Goal: Transaction & Acquisition: Purchase product/service

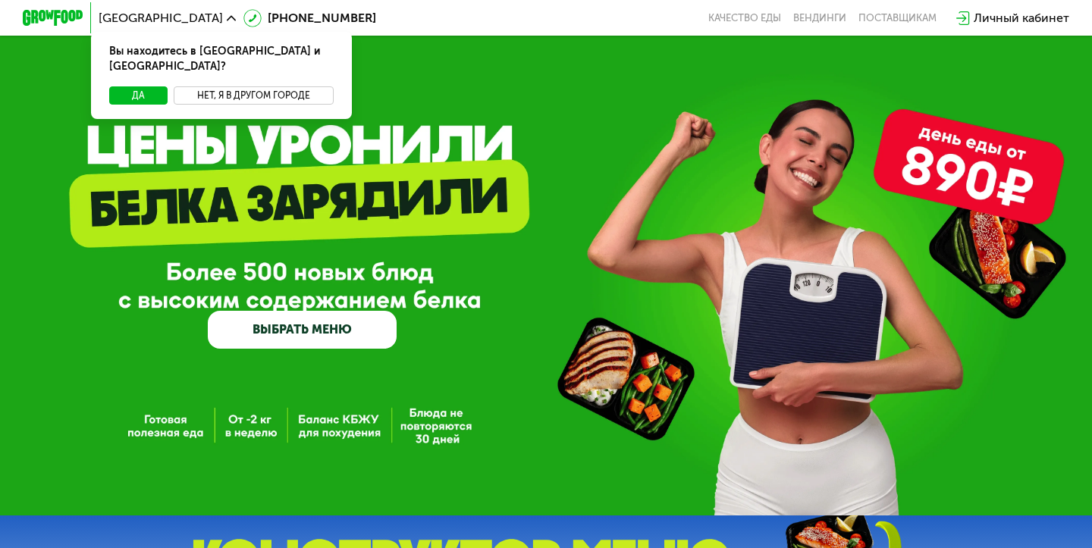
click at [258, 86] on button "Нет, я в другом городе" at bounding box center [254, 95] width 160 height 18
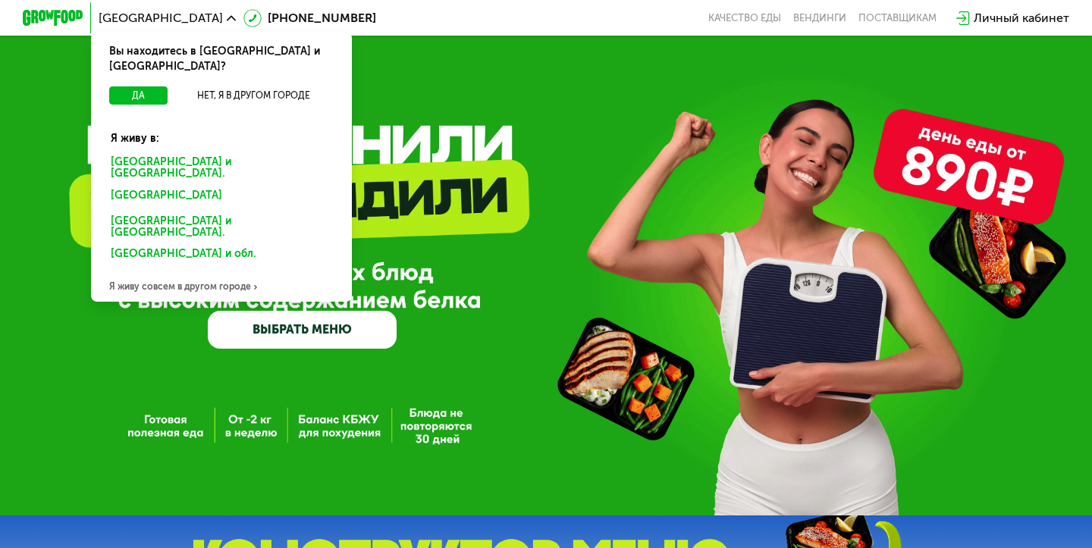
click at [146, 186] on div "Москве и обл." at bounding box center [218, 198] width 237 height 24
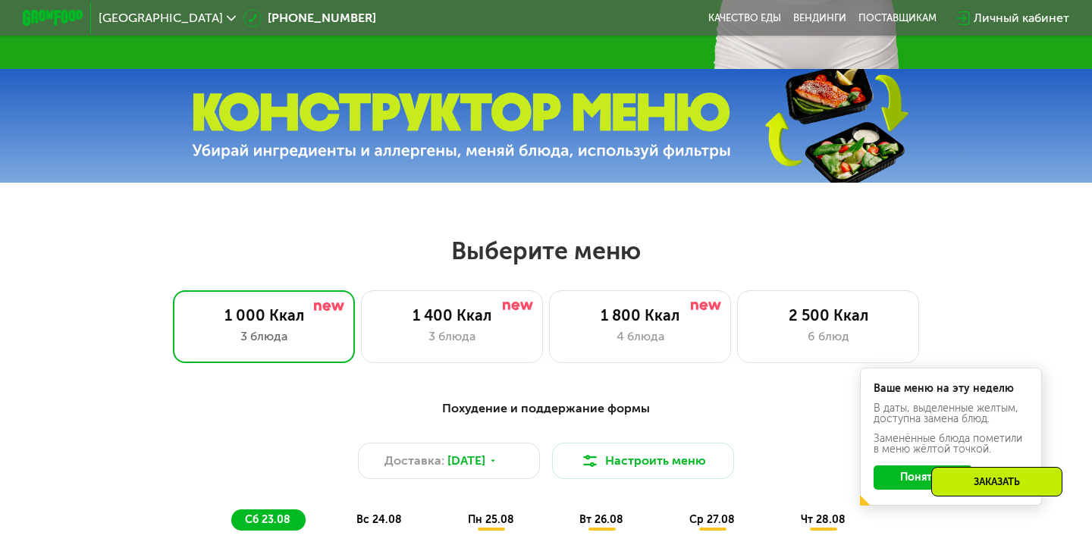
scroll to position [448, 0]
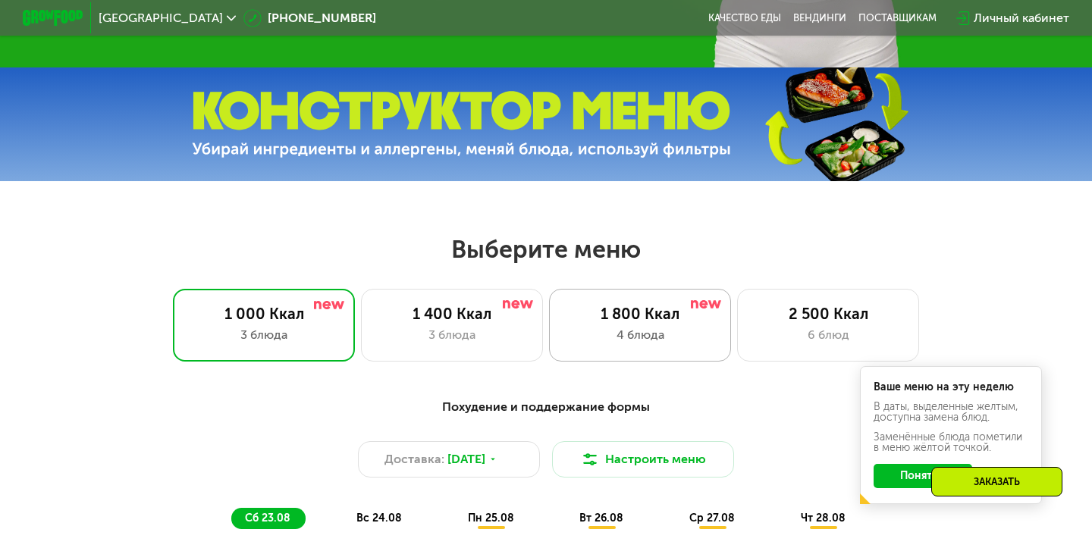
click at [604, 315] on div "1 800 Ккал" at bounding box center [640, 314] width 150 height 18
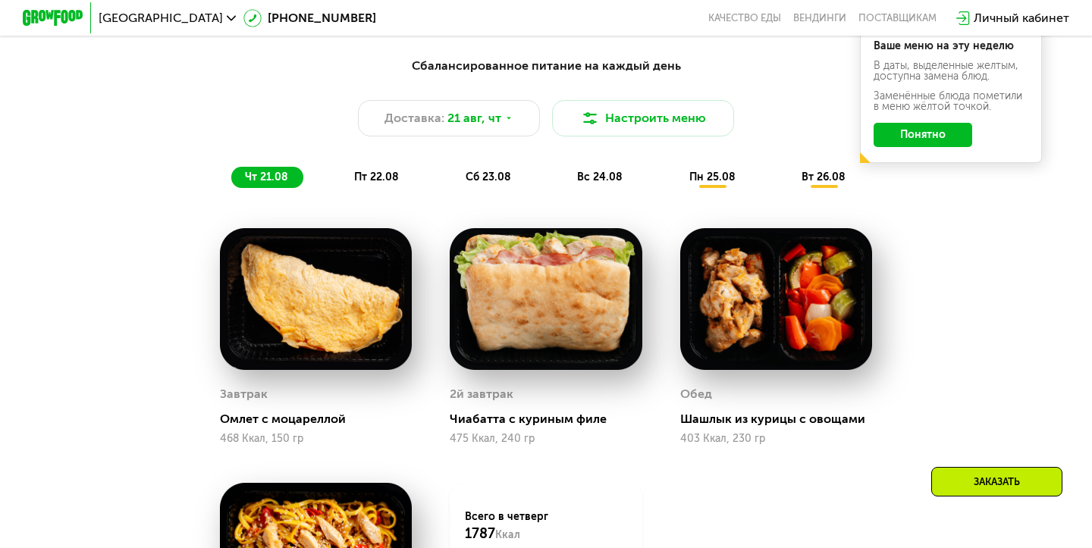
scroll to position [781, 0]
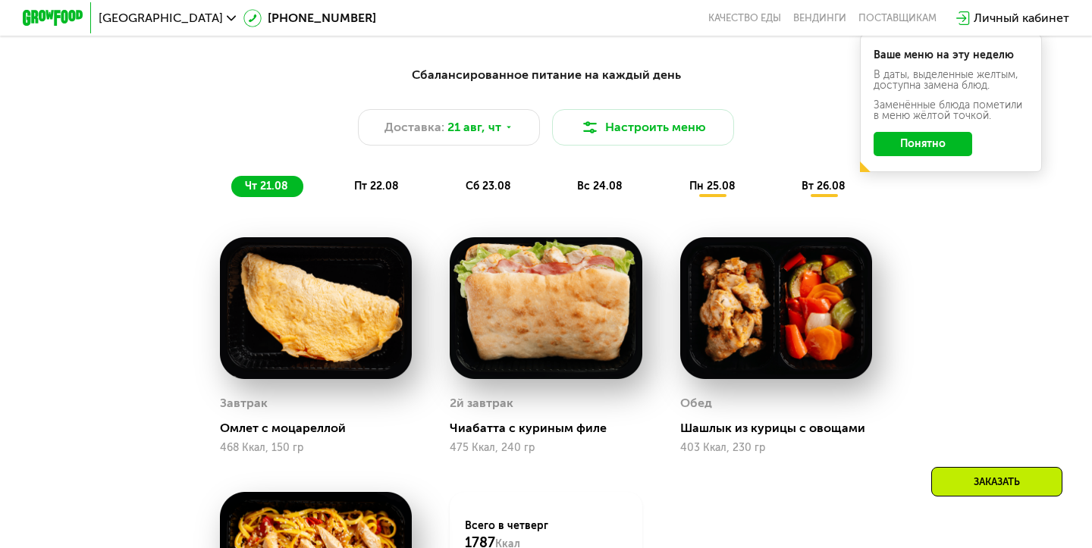
click at [369, 190] on span "пт 22.08" at bounding box center [376, 186] width 45 height 13
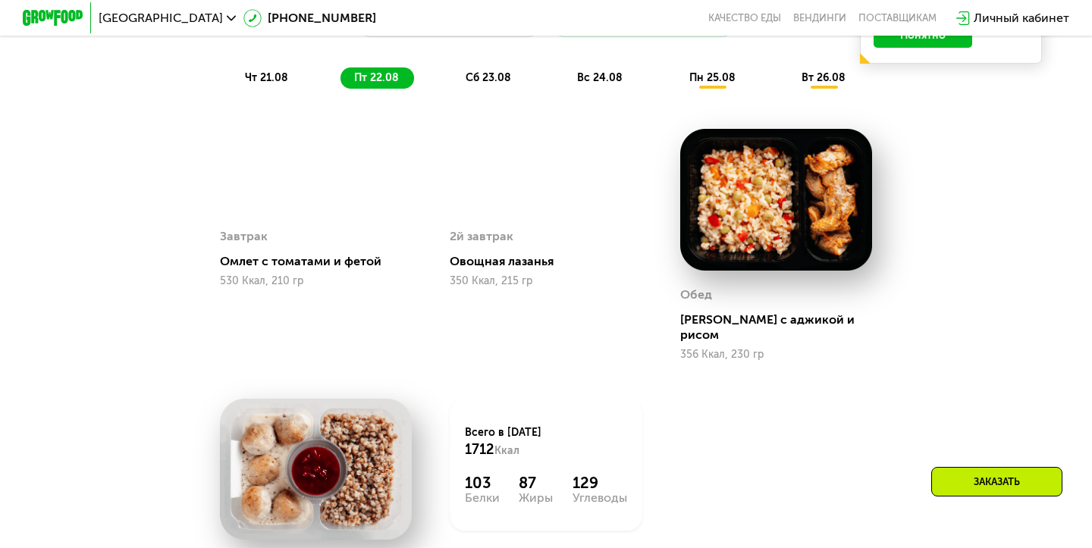
scroll to position [881, 0]
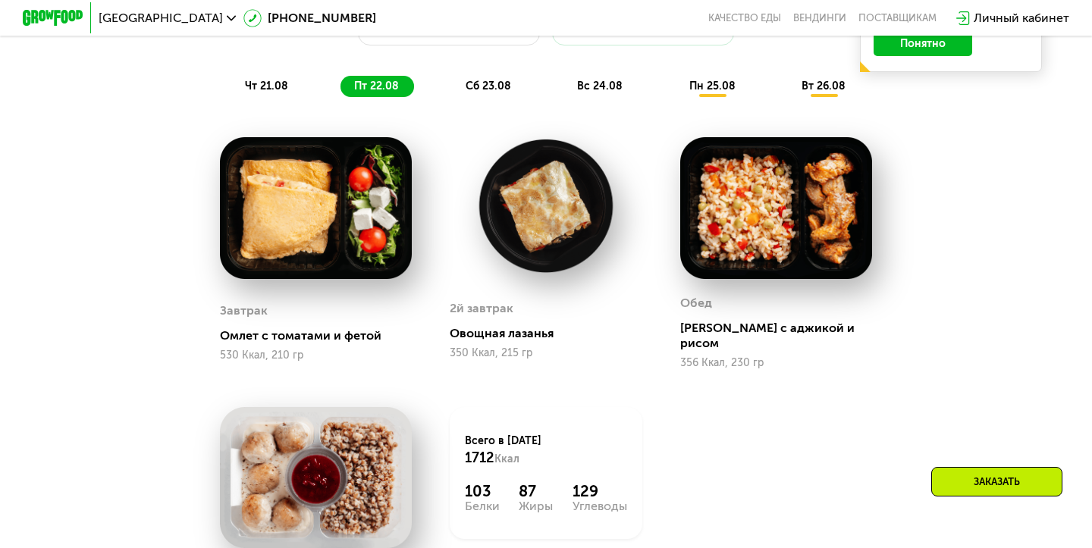
click at [496, 83] on span "сб 23.08" at bounding box center [489, 86] width 46 height 13
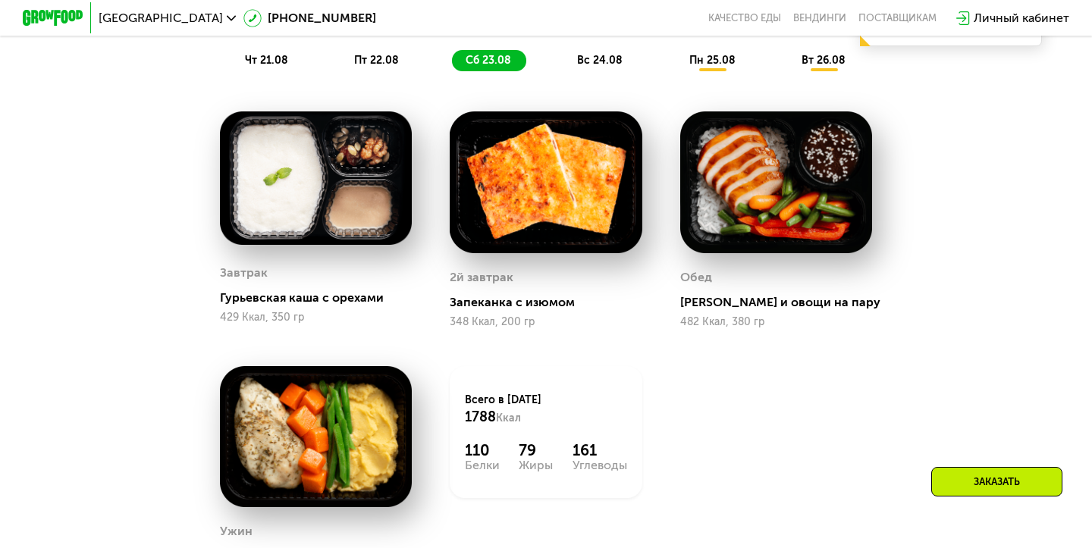
scroll to position [906, 0]
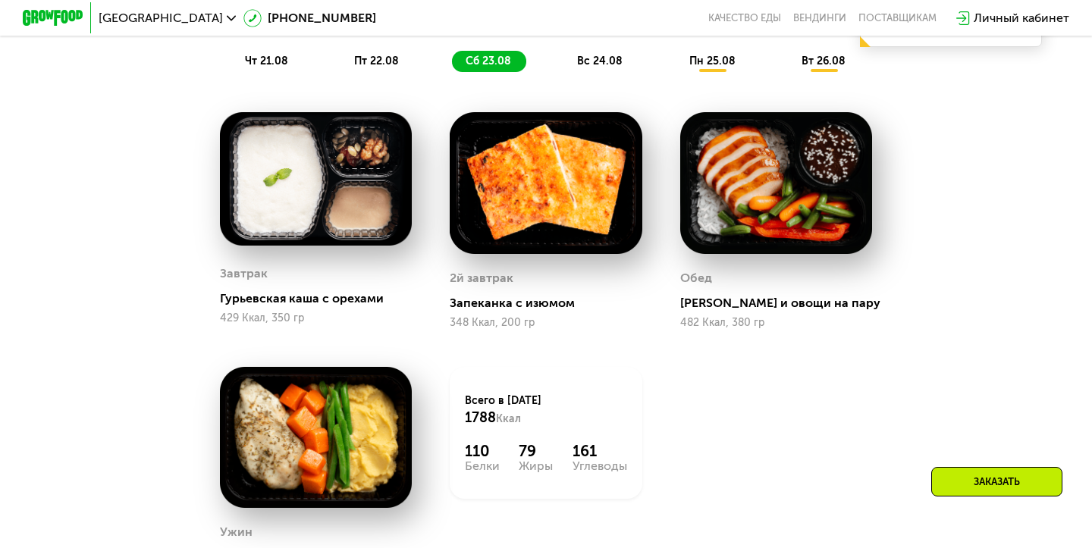
click at [598, 58] on span "вс 24.08" at bounding box center [600, 61] width 46 height 13
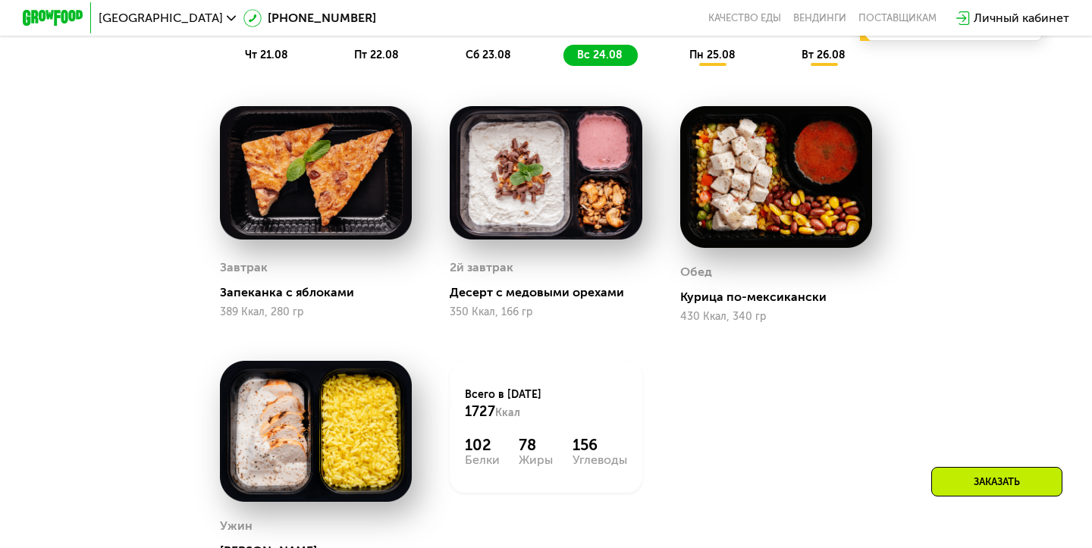
scroll to position [911, 0]
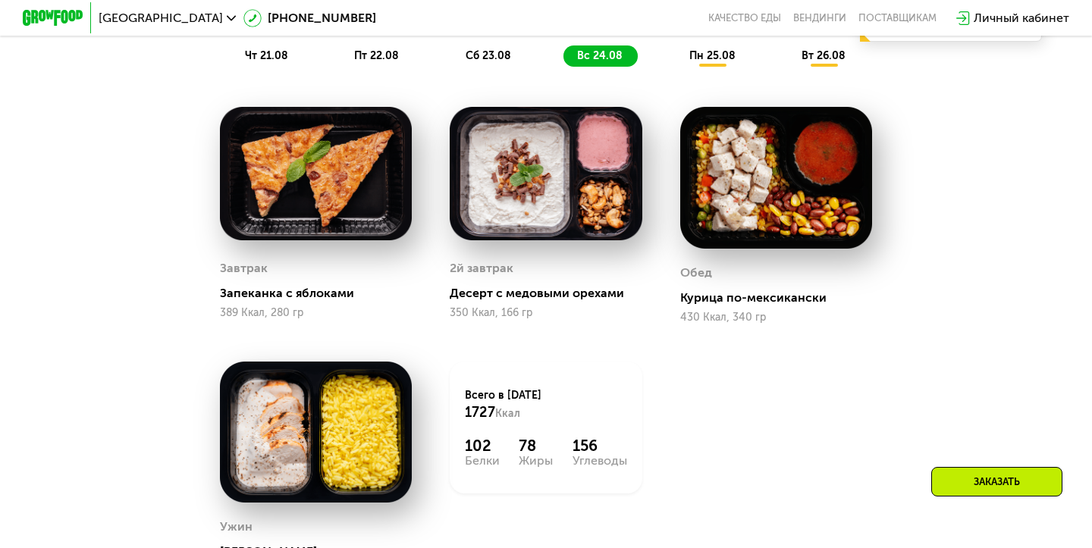
click at [788, 65] on div "пн 25.08" at bounding box center [824, 56] width 73 height 21
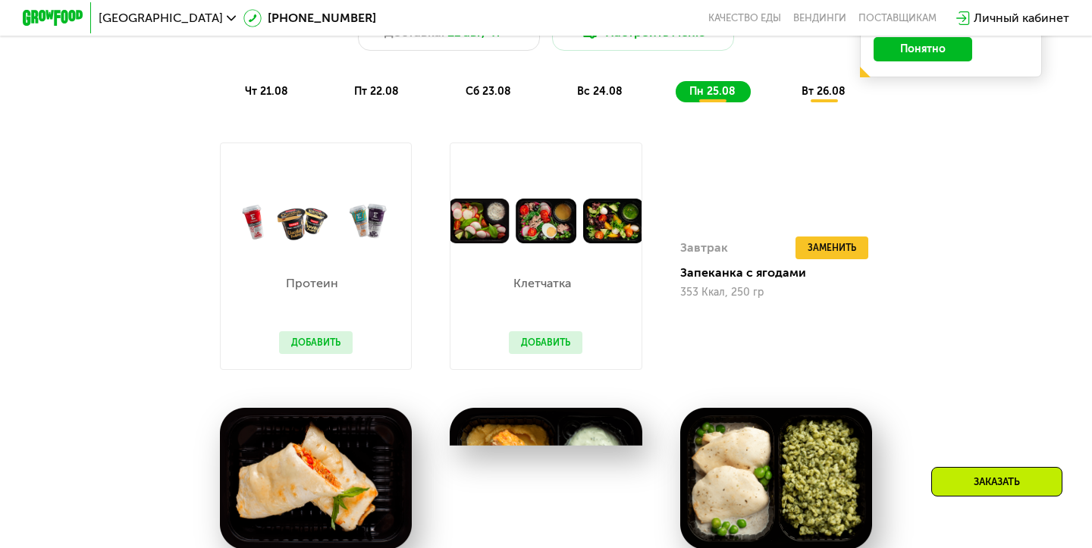
scroll to position [856, 0]
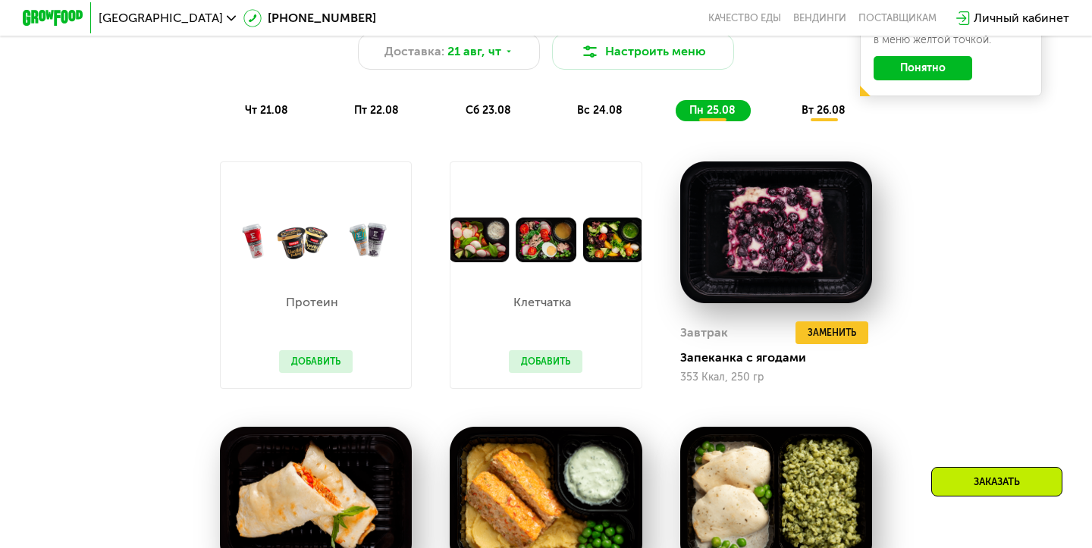
click at [812, 106] on span "вт 26.08" at bounding box center [824, 110] width 44 height 13
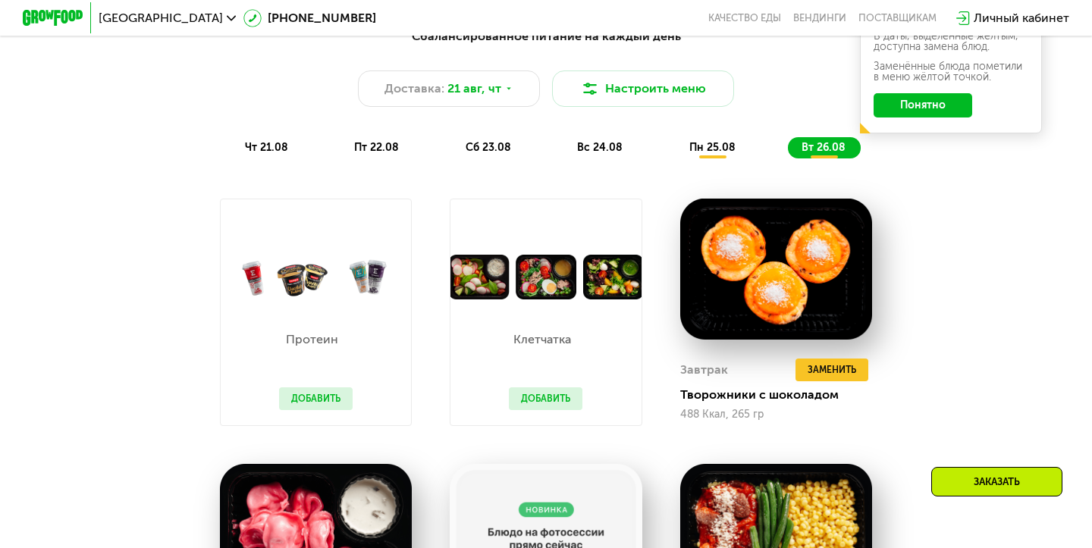
scroll to position [810, 0]
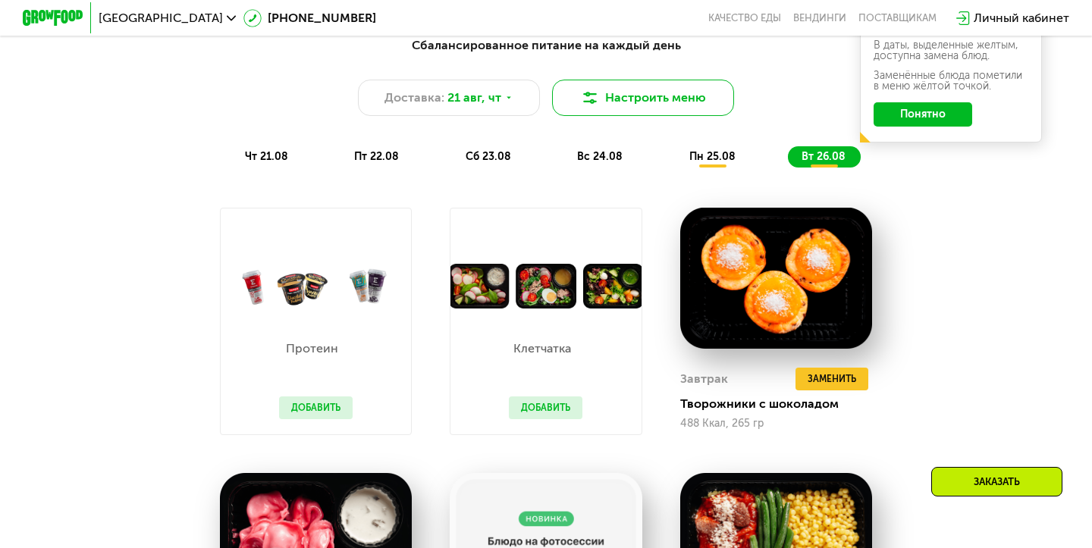
click at [657, 96] on button "Настроить меню" at bounding box center [643, 98] width 182 height 36
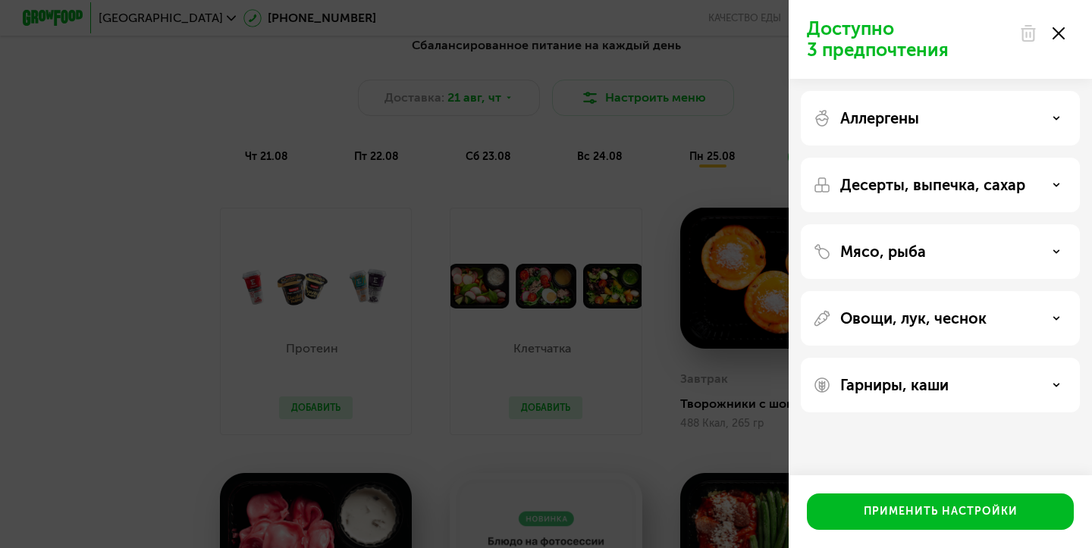
click at [899, 125] on p "Аллергены" at bounding box center [879, 118] width 79 height 18
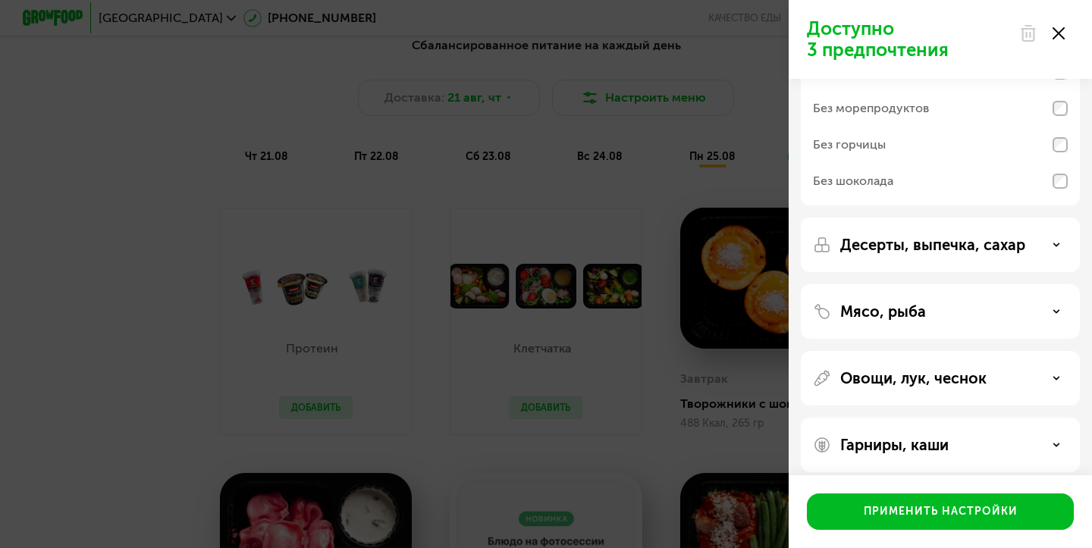
scroll to position [178, 0]
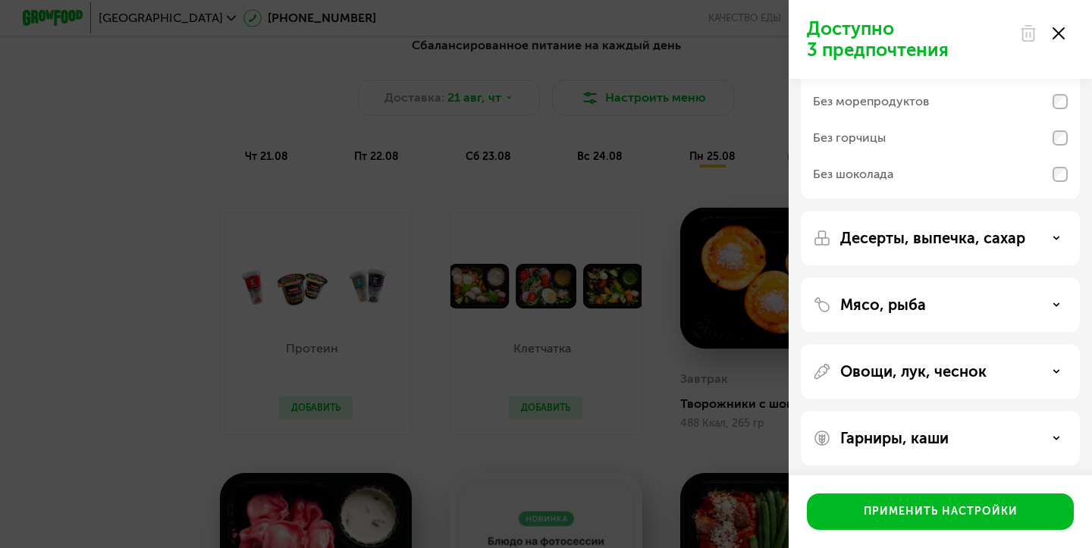
click at [904, 310] on p "Мясо, рыба" at bounding box center [883, 305] width 86 height 18
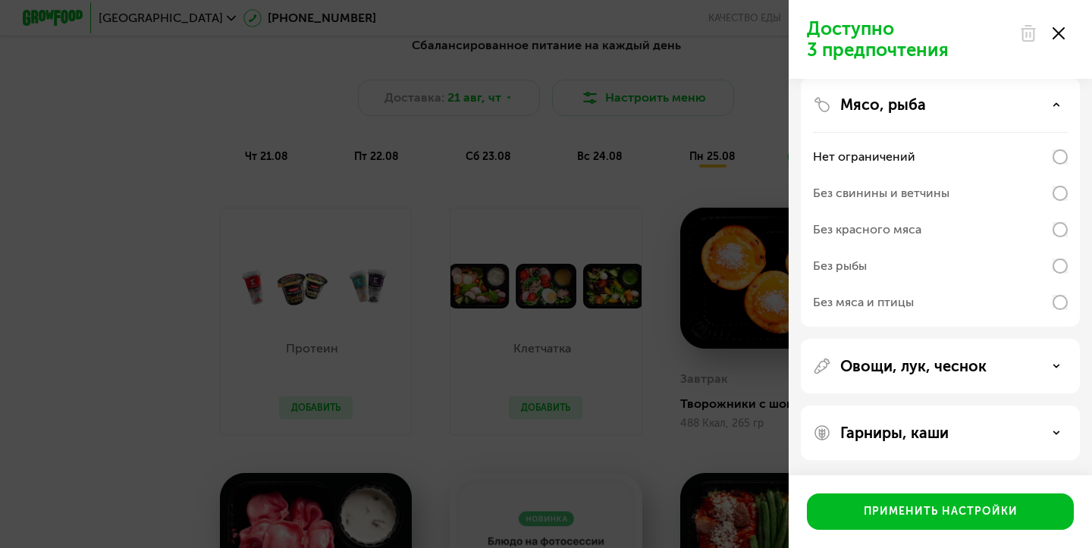
scroll to position [379, 0]
click at [974, 368] on p "Овощи, лук, чеснок" at bounding box center [913, 366] width 146 height 18
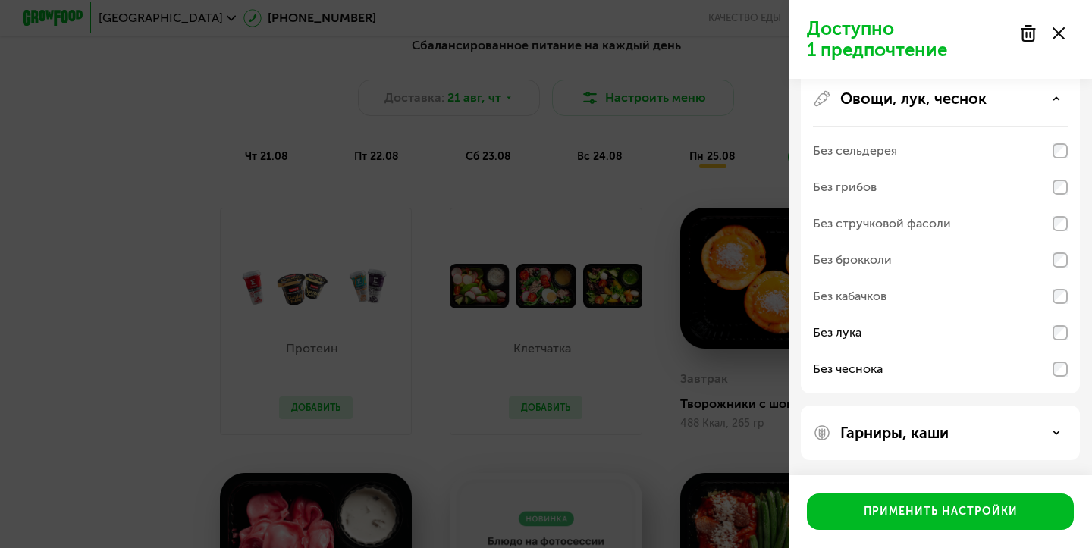
scroll to position [646, 0]
click at [939, 441] on p "Гарниры, каши" at bounding box center [894, 433] width 108 height 18
click at [934, 425] on p "Гарниры, каши" at bounding box center [894, 433] width 108 height 18
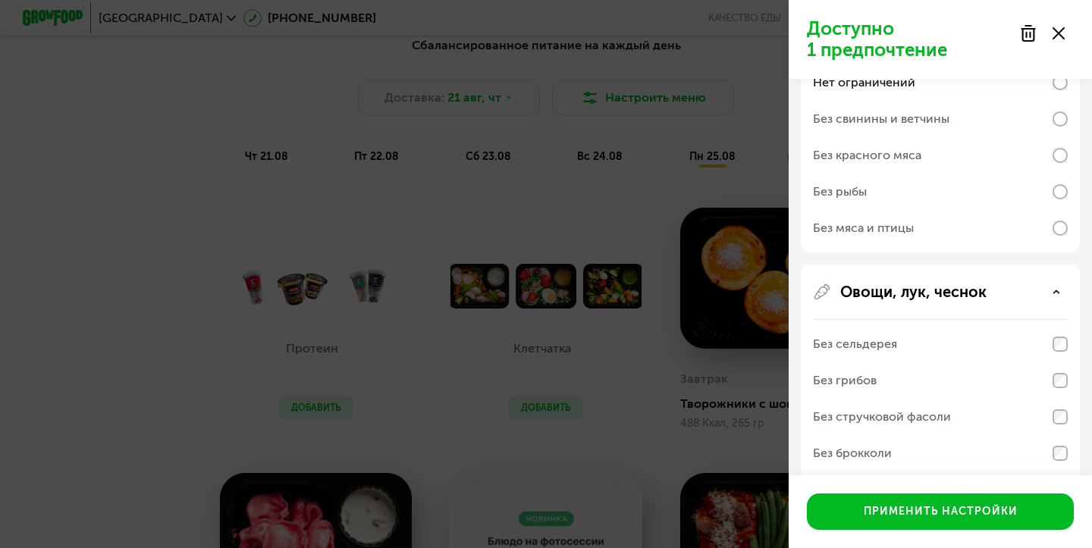
click at [1058, 290] on icon at bounding box center [1057, 292] width 8 height 8
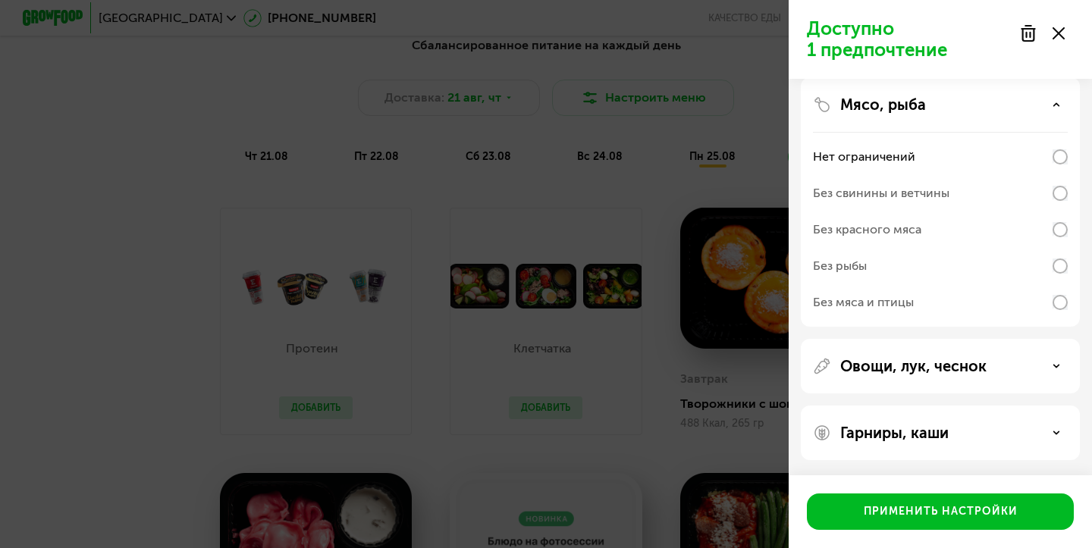
scroll to position [379, 0]
click at [924, 435] on p "Гарниры, каши" at bounding box center [894, 433] width 108 height 18
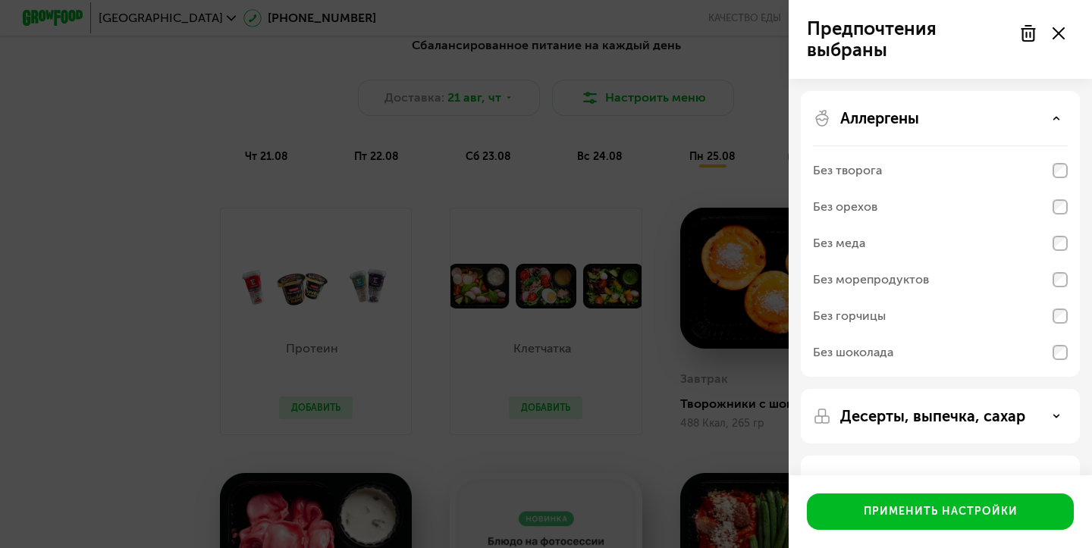
scroll to position [0, 0]
click at [1033, 412] on div "Десерты, выпечка, сахар" at bounding box center [940, 416] width 255 height 18
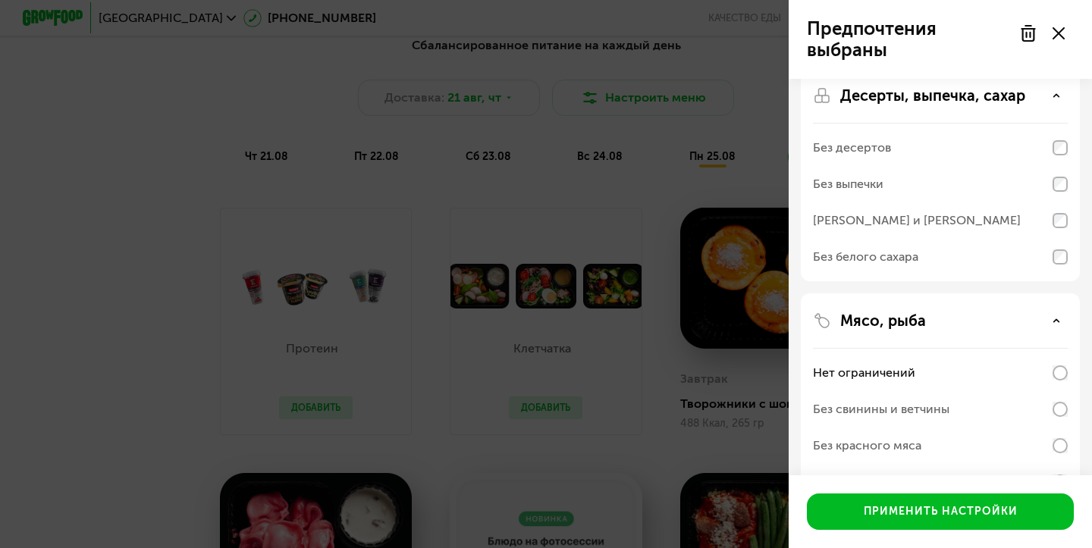
scroll to position [381, 0]
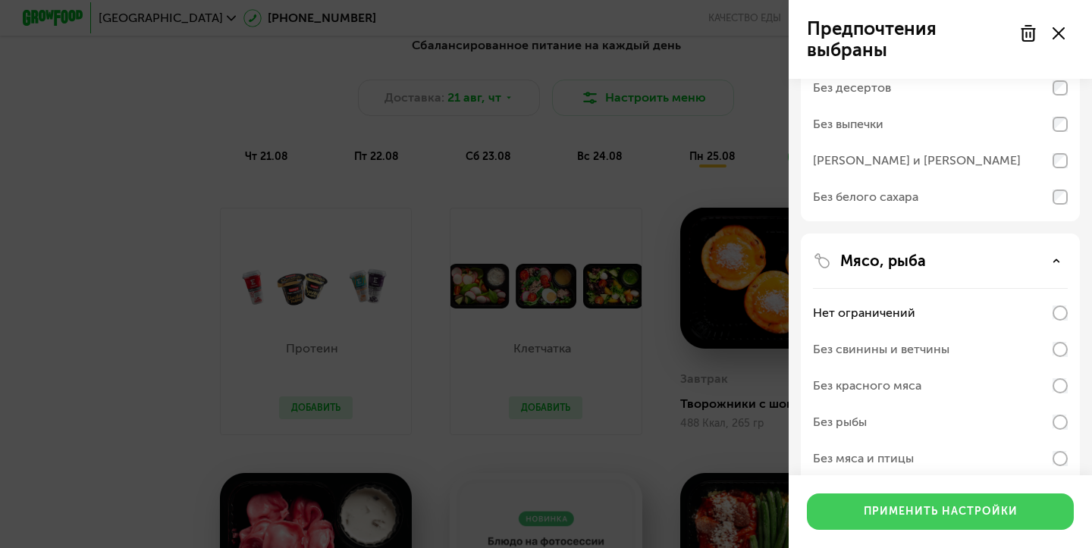
click at [968, 517] on div "Применить настройки" at bounding box center [941, 511] width 154 height 15
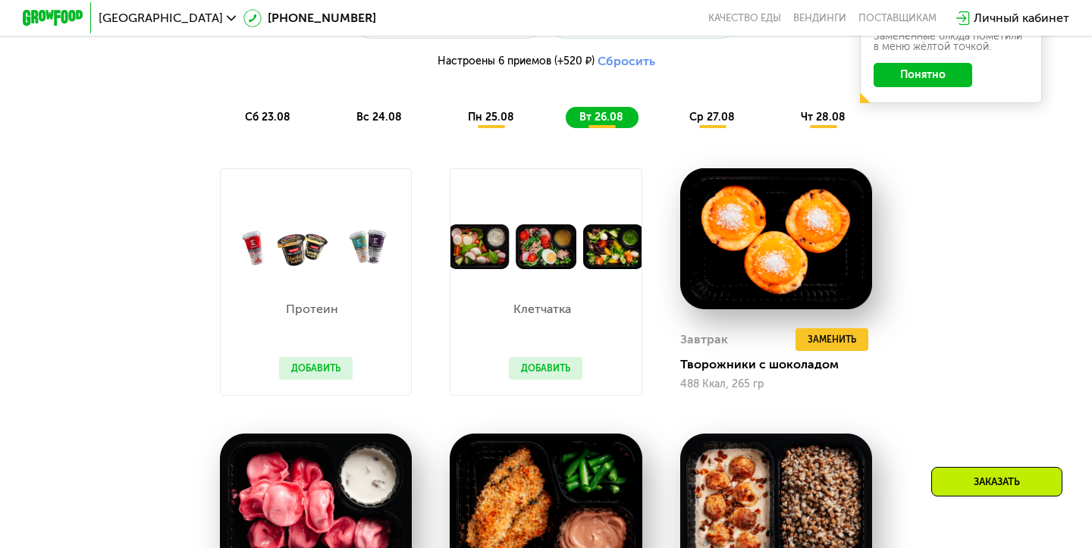
scroll to position [885, 0]
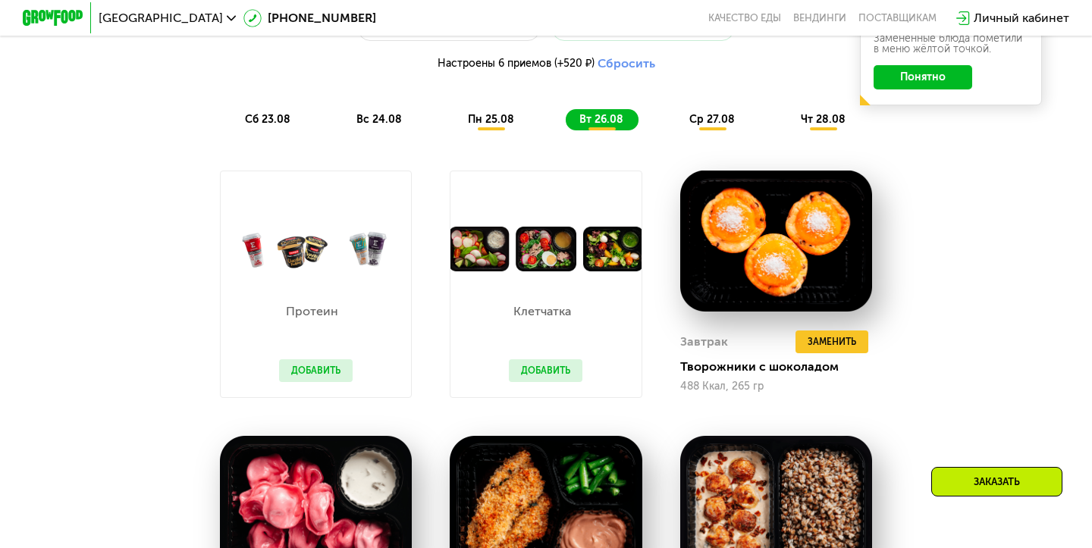
click at [263, 122] on span "сб 23.08" at bounding box center [268, 119] width 46 height 13
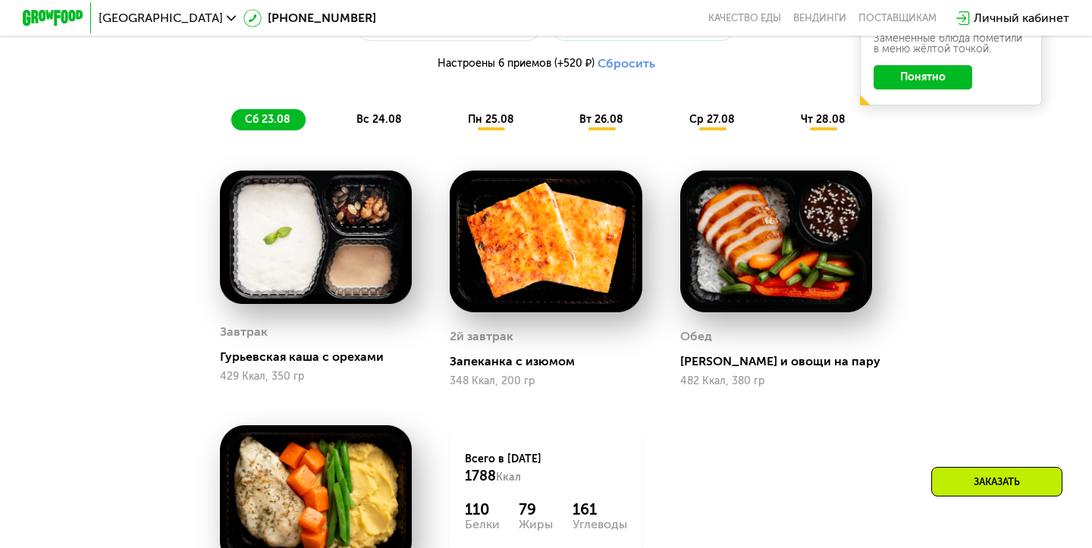
click at [607, 116] on span "вт 26.08" at bounding box center [602, 119] width 44 height 13
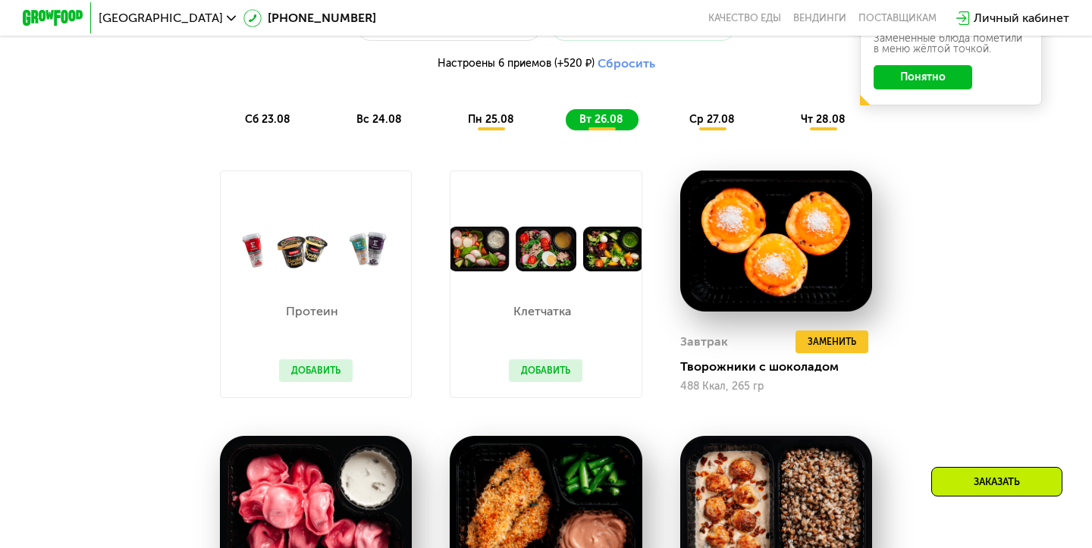
click at [718, 117] on span "ср 27.08" at bounding box center [712, 119] width 46 height 13
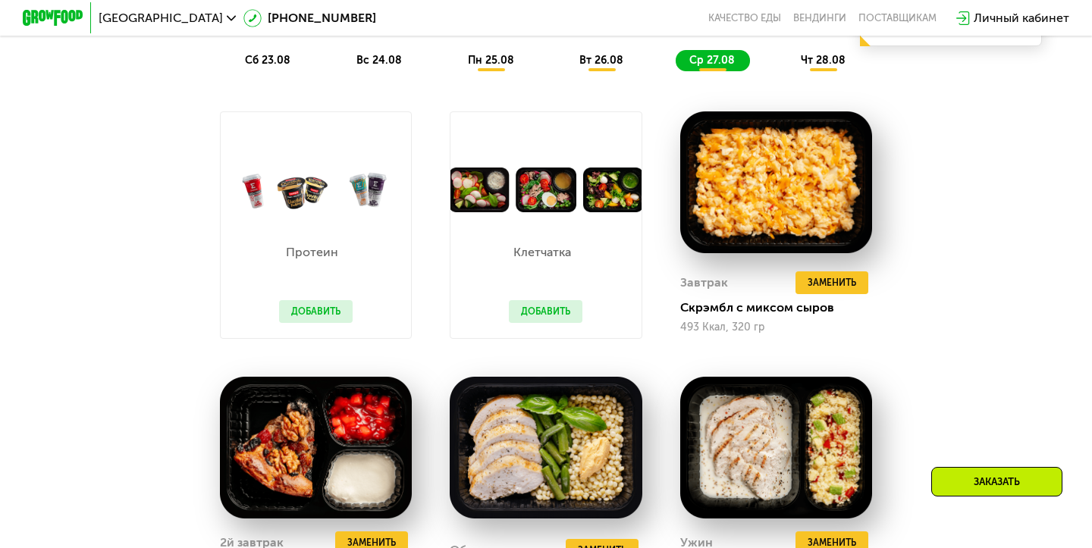
scroll to position [725, 0]
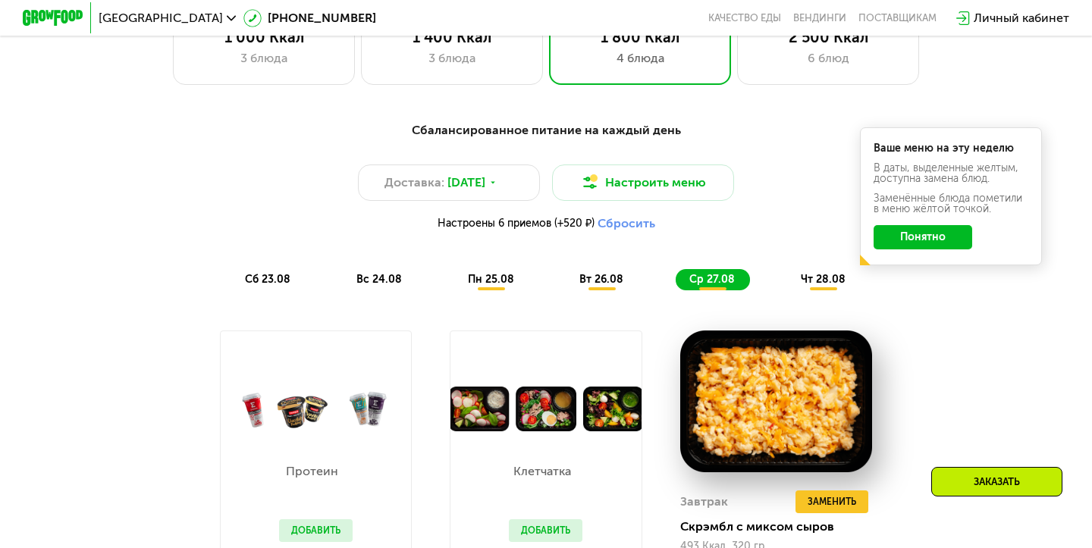
click at [803, 284] on span "чт 28.08" at bounding box center [823, 279] width 45 height 13
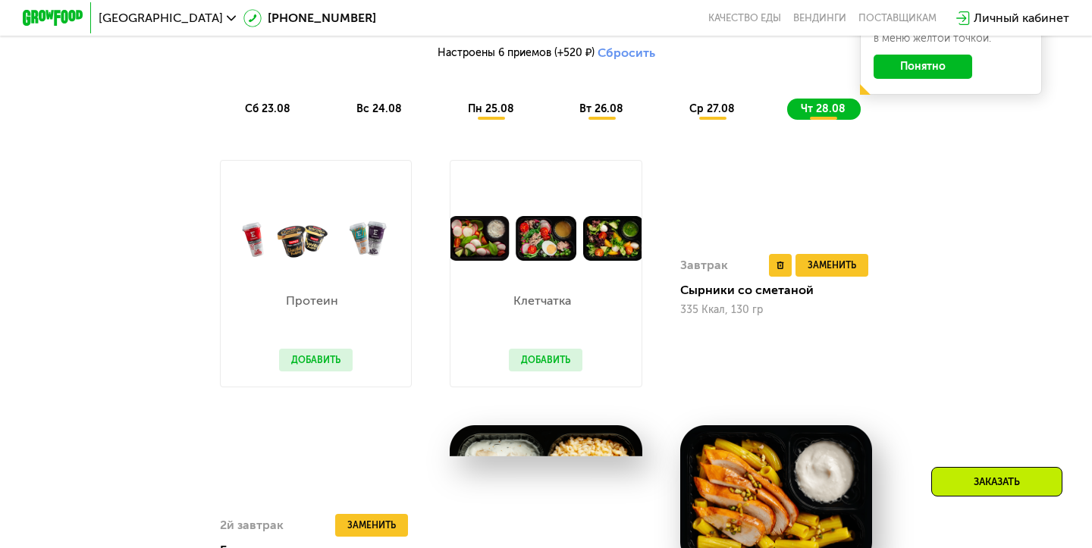
scroll to position [895, 0]
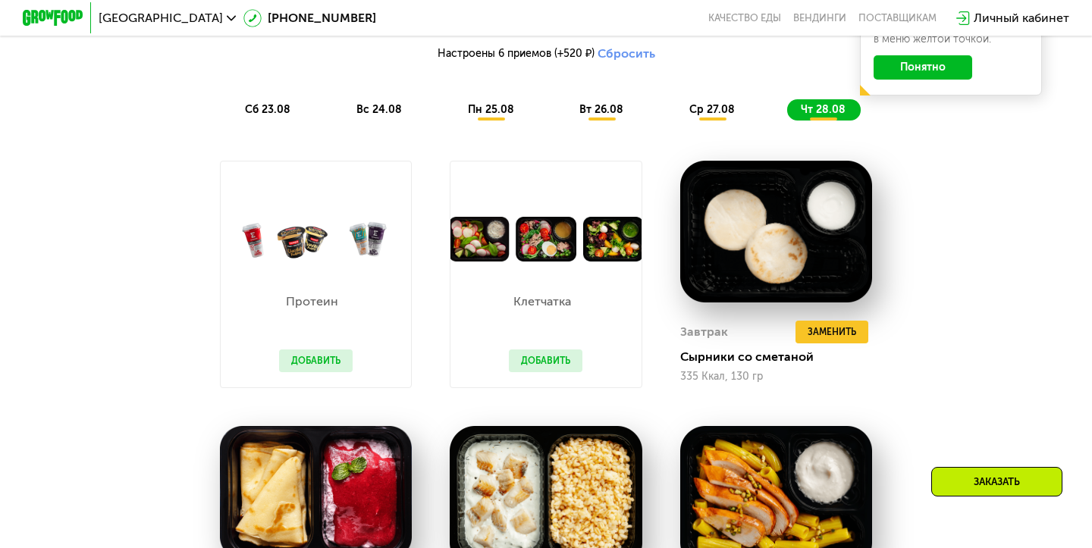
click at [490, 113] on span "пн 25.08" at bounding box center [491, 109] width 46 height 13
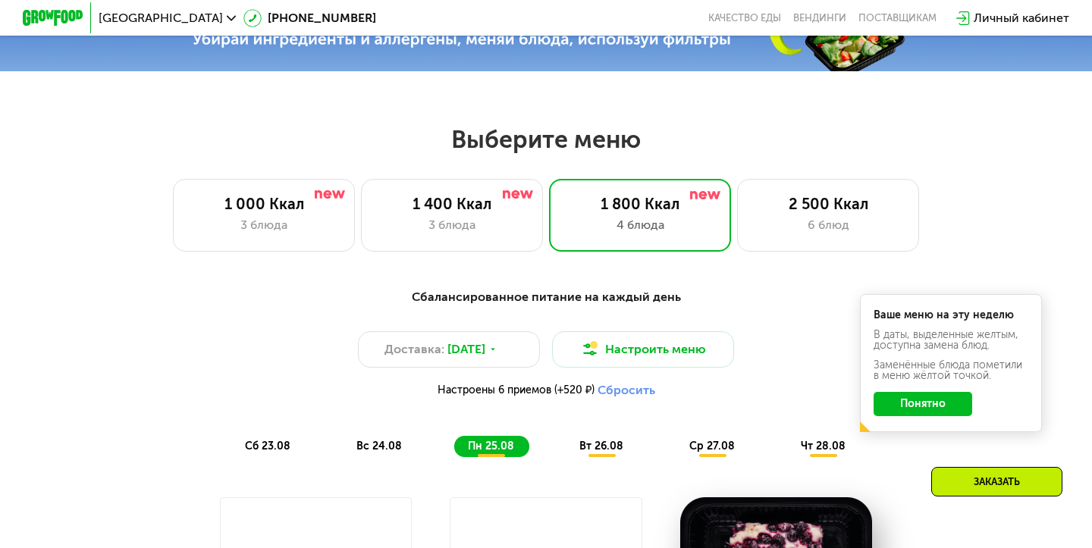
scroll to position [564, 0]
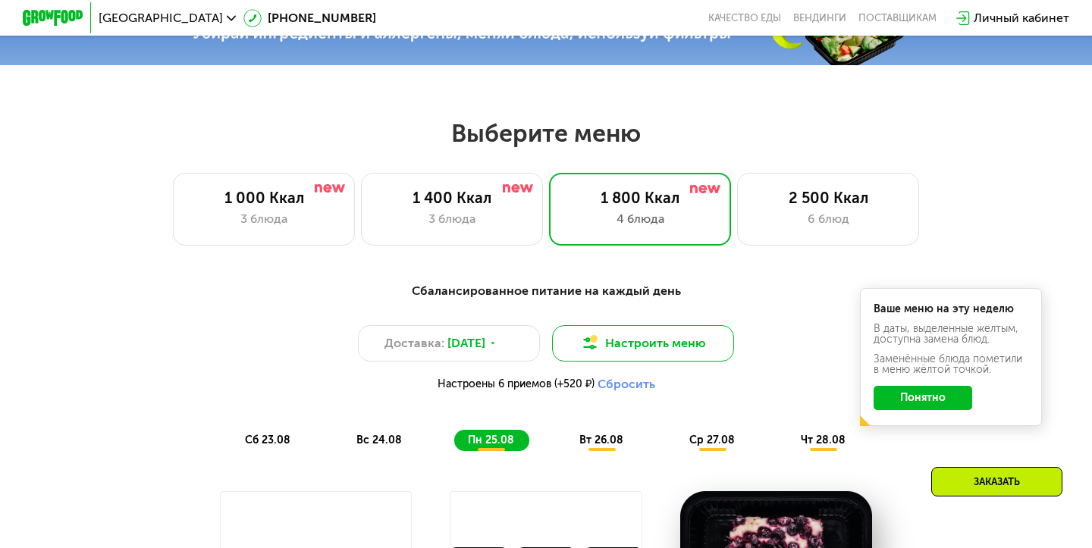
click at [650, 338] on button "Настроить меню" at bounding box center [643, 343] width 182 height 36
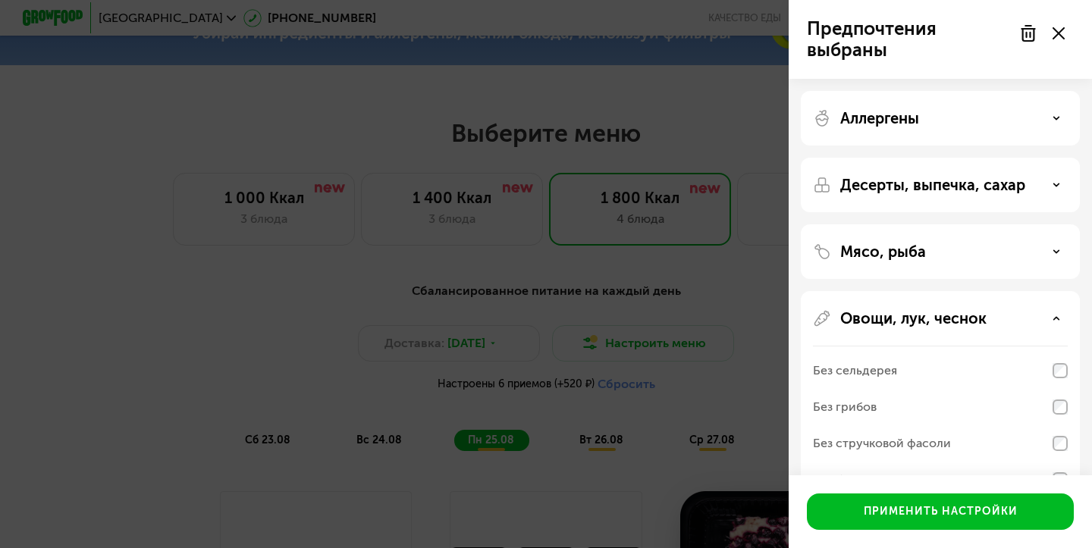
click at [919, 115] on p "Аллергены" at bounding box center [879, 118] width 79 height 18
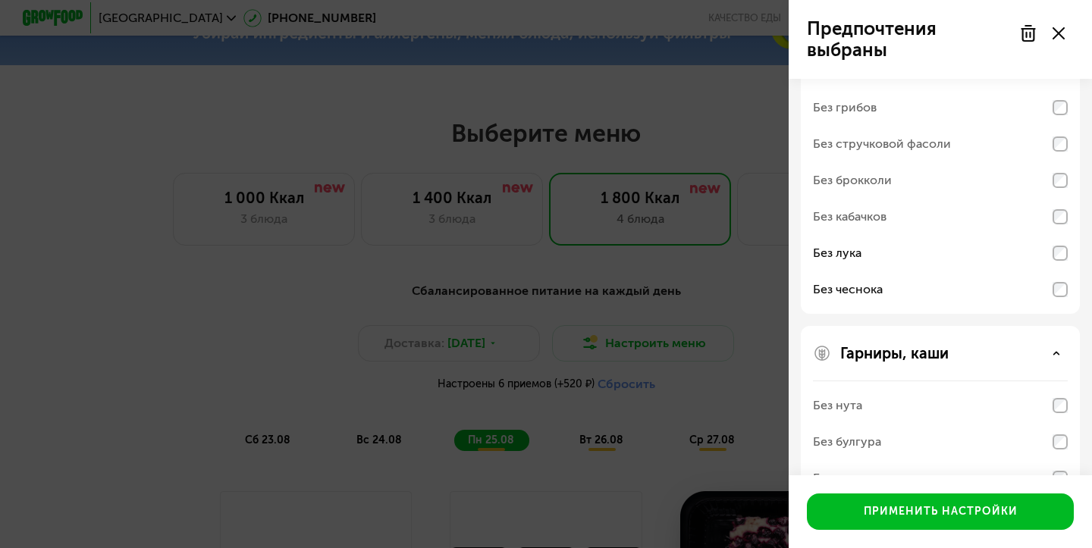
scroll to position [520, 0]
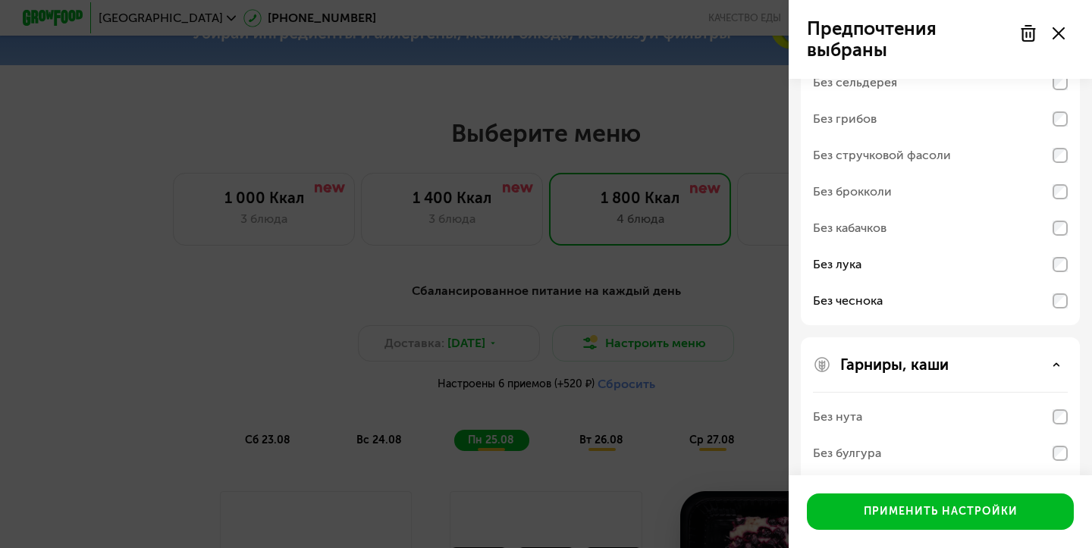
click at [125, 262] on div "Предпочтения выбраны Аллергены Без творога Без орехов Без меда Без морепродукто…" at bounding box center [546, 274] width 1092 height 548
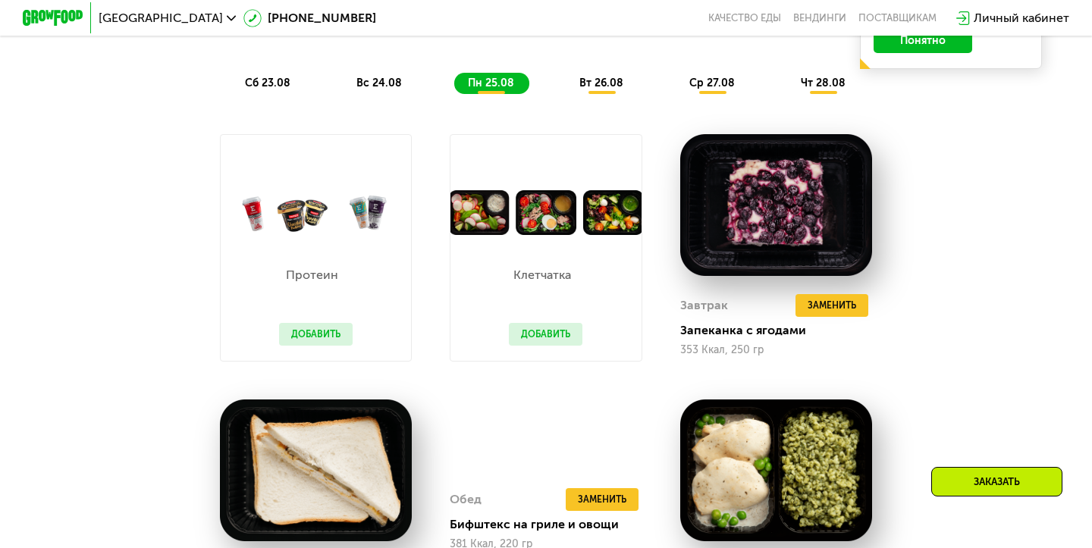
scroll to position [922, 0]
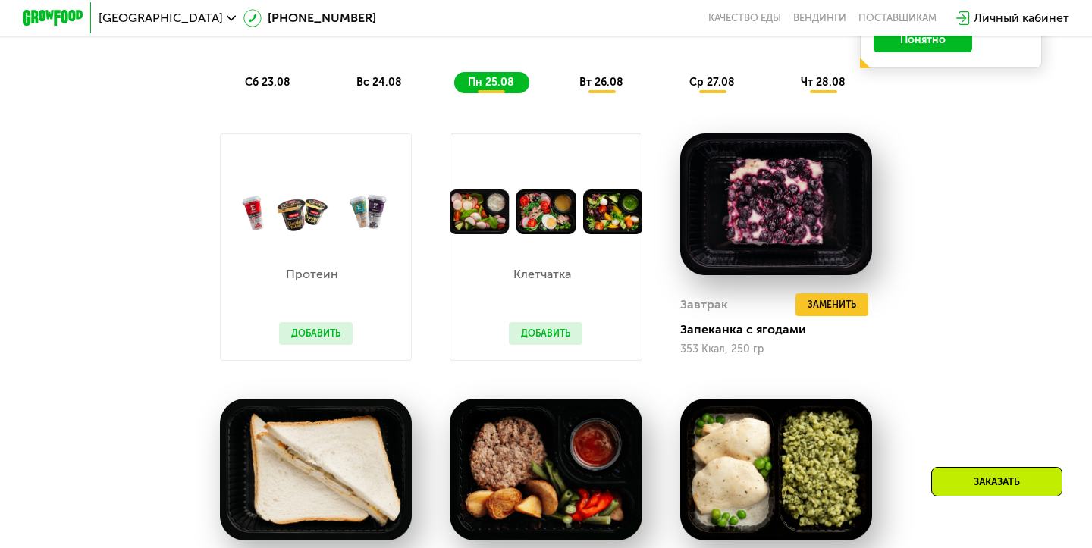
click at [544, 334] on button "Добавить" at bounding box center [546, 333] width 74 height 23
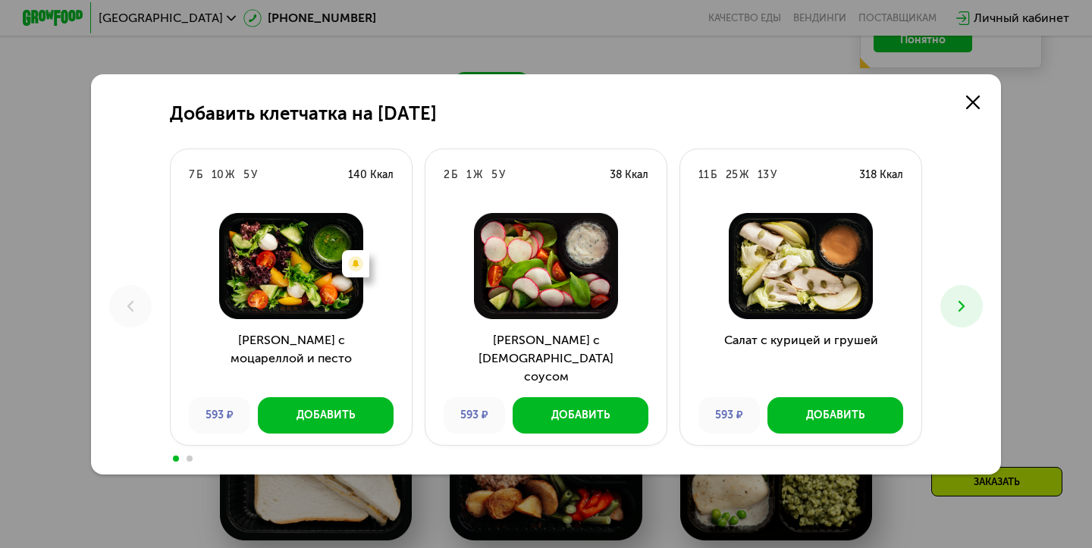
click at [965, 305] on icon at bounding box center [962, 306] width 18 height 18
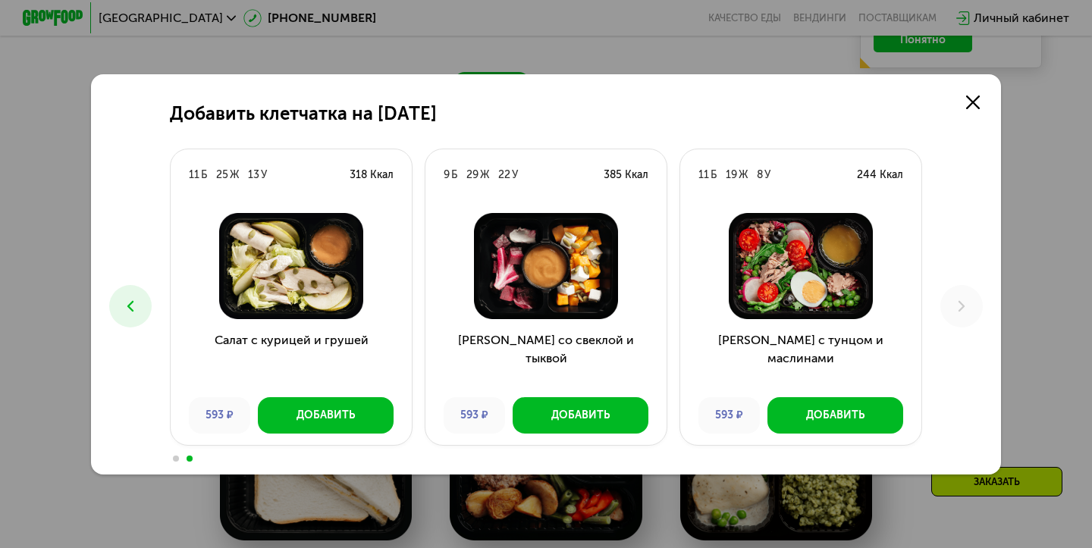
click at [828, 395] on div "Салат с тунцом и маслинами 593 ₽ Добавить" at bounding box center [800, 323] width 241 height 244
click at [818, 419] on div "Добавить" at bounding box center [835, 415] width 58 height 15
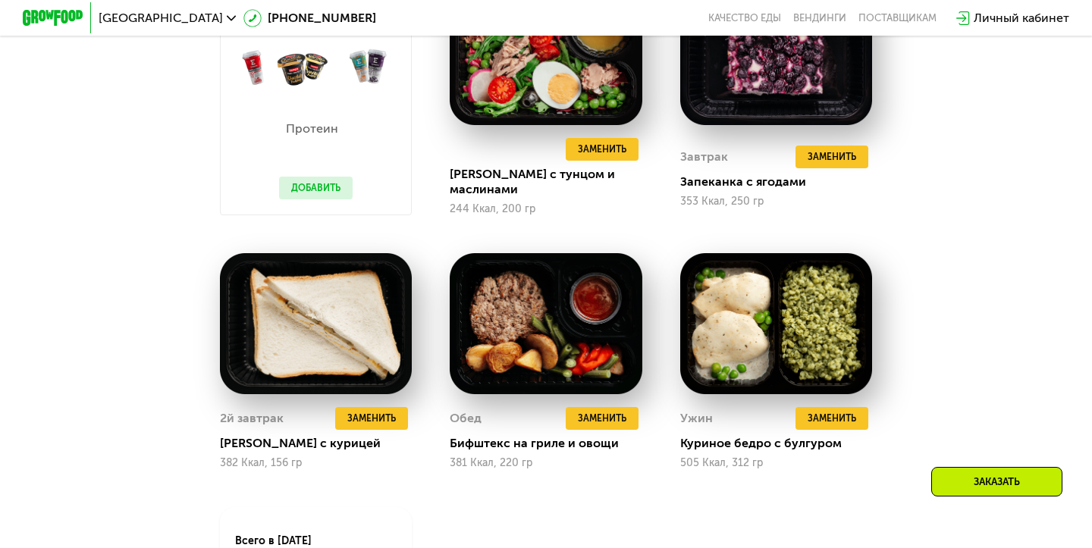
scroll to position [848, 0]
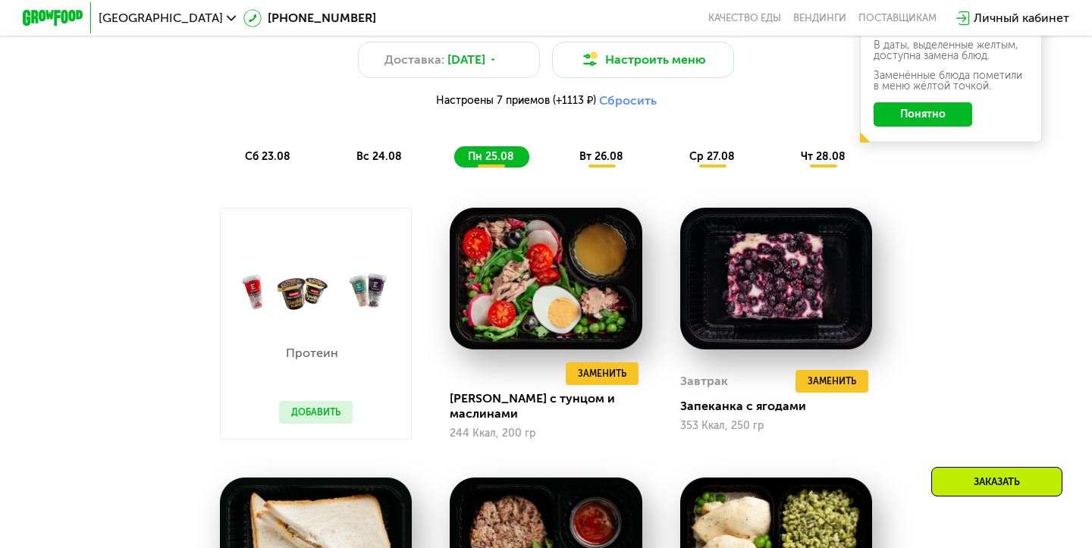
click at [309, 408] on button "Добавить" at bounding box center [316, 412] width 74 height 23
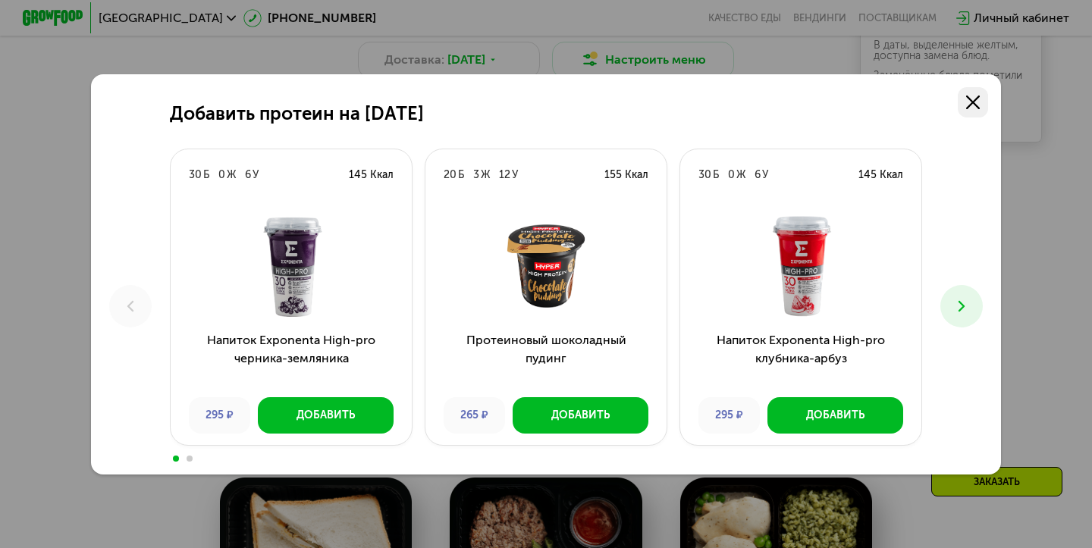
click at [971, 102] on icon at bounding box center [973, 103] width 14 height 14
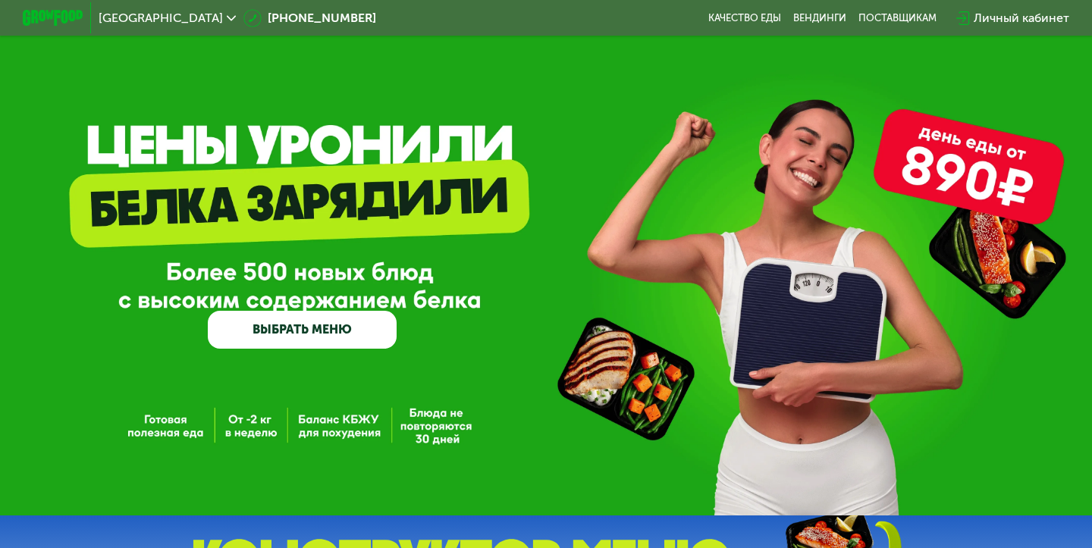
scroll to position [0, 0]
click at [52, 16] on img at bounding box center [53, 18] width 60 height 16
click at [752, 17] on link "Качество еды" at bounding box center [744, 18] width 73 height 12
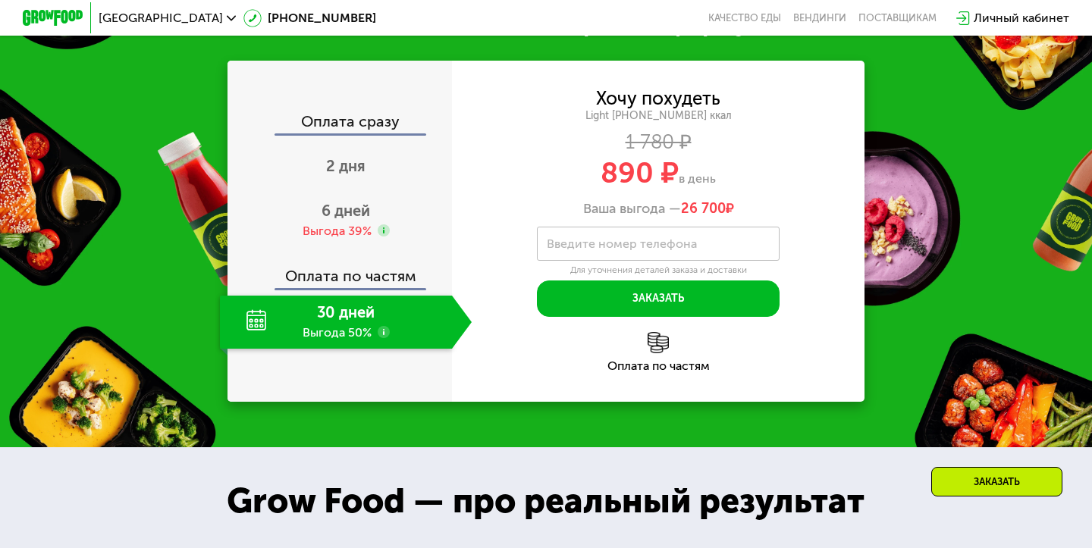
scroll to position [1483, 0]
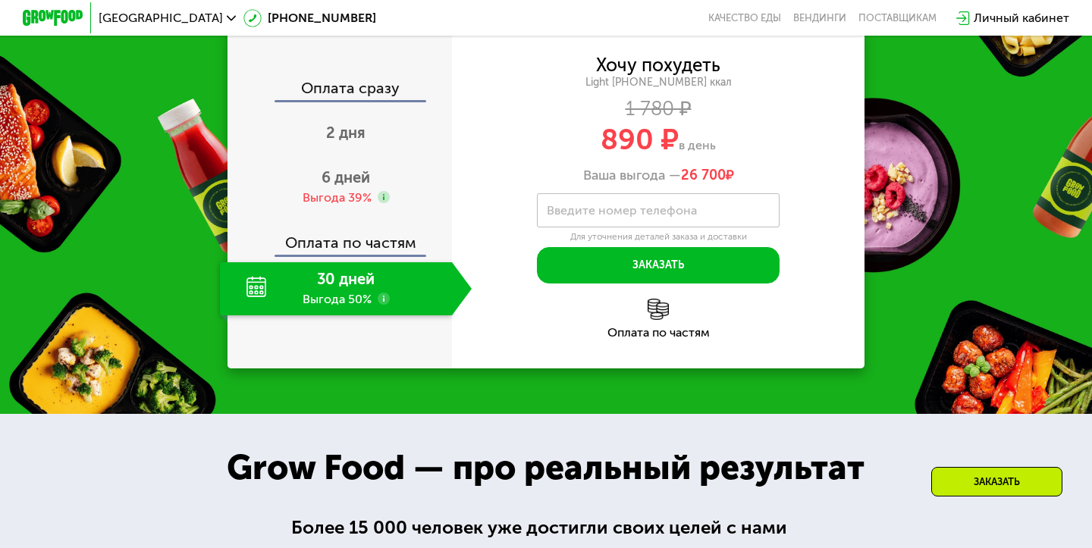
click at [360, 316] on div "30 дней Выгода 50%" at bounding box center [336, 288] width 232 height 53
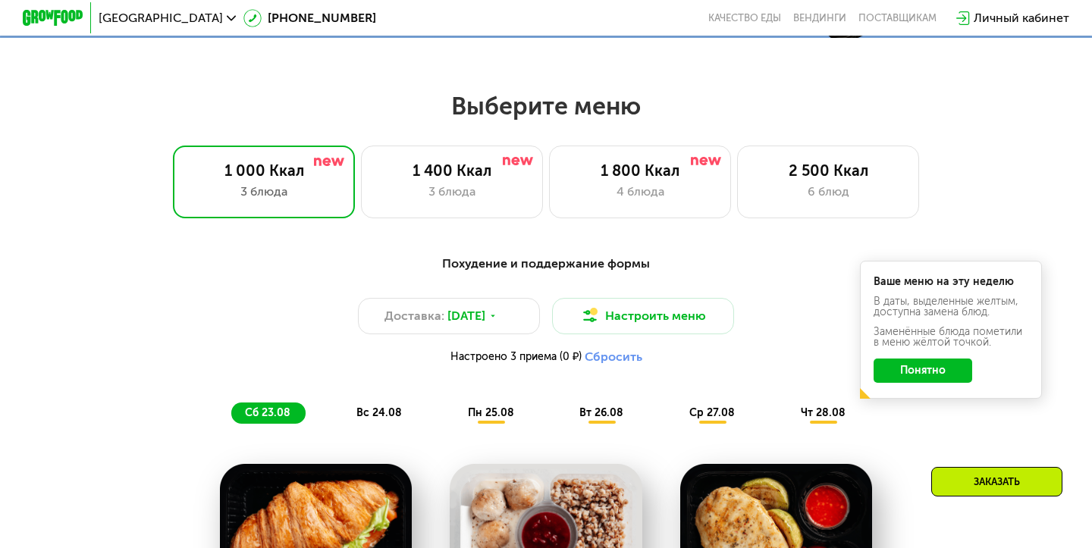
scroll to position [583, 0]
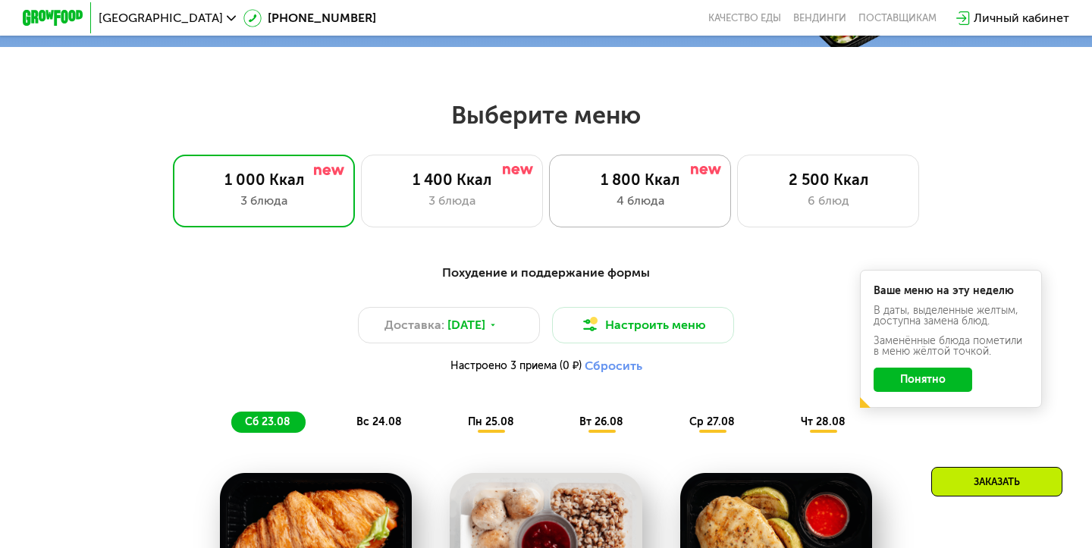
click at [638, 203] on div "4 блюда" at bounding box center [640, 201] width 150 height 18
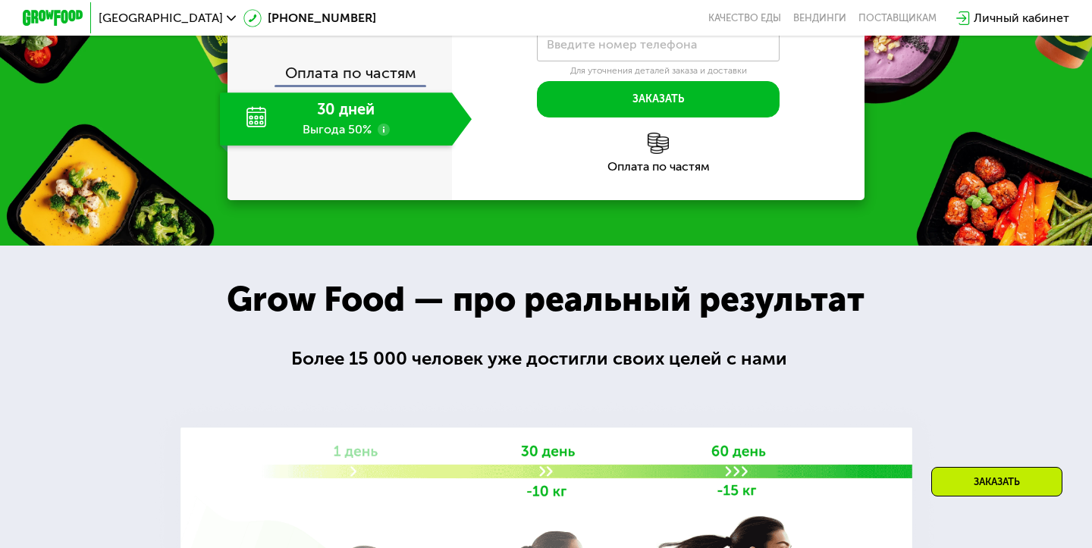
scroll to position [1655, 0]
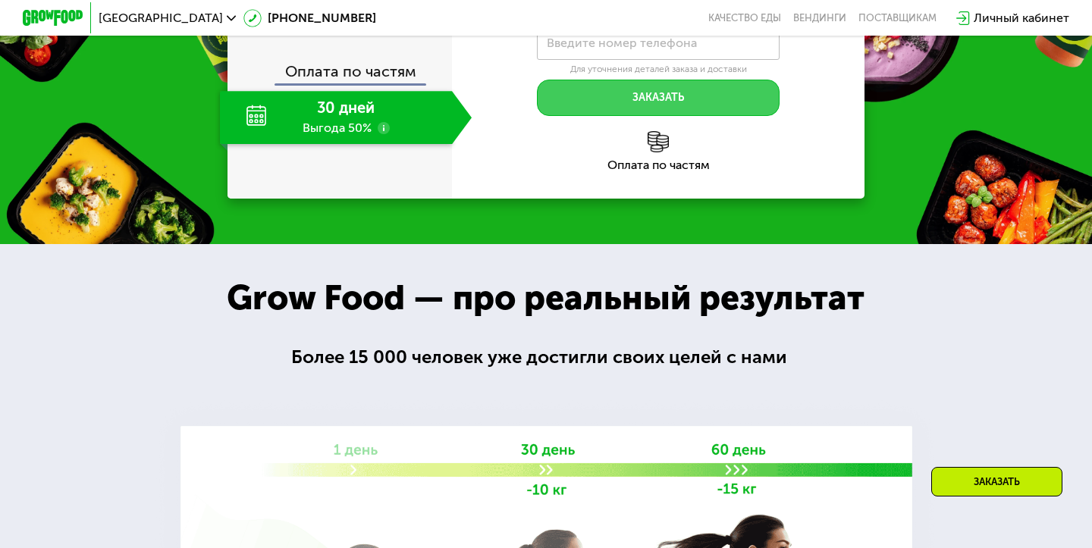
click at [612, 116] on button "Заказать" at bounding box center [658, 98] width 243 height 36
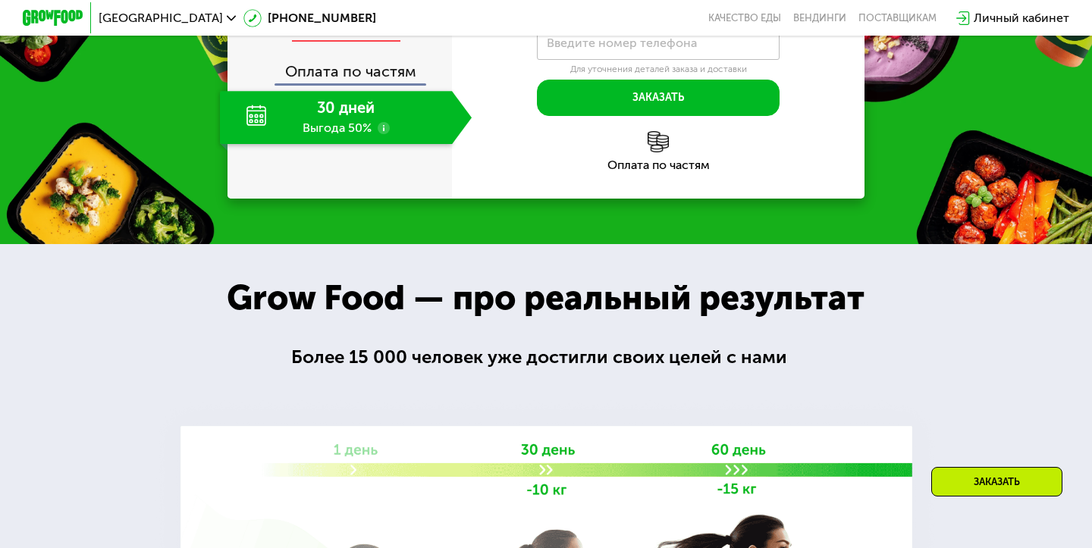
click at [381, 33] on use at bounding box center [384, 26] width 12 height 12
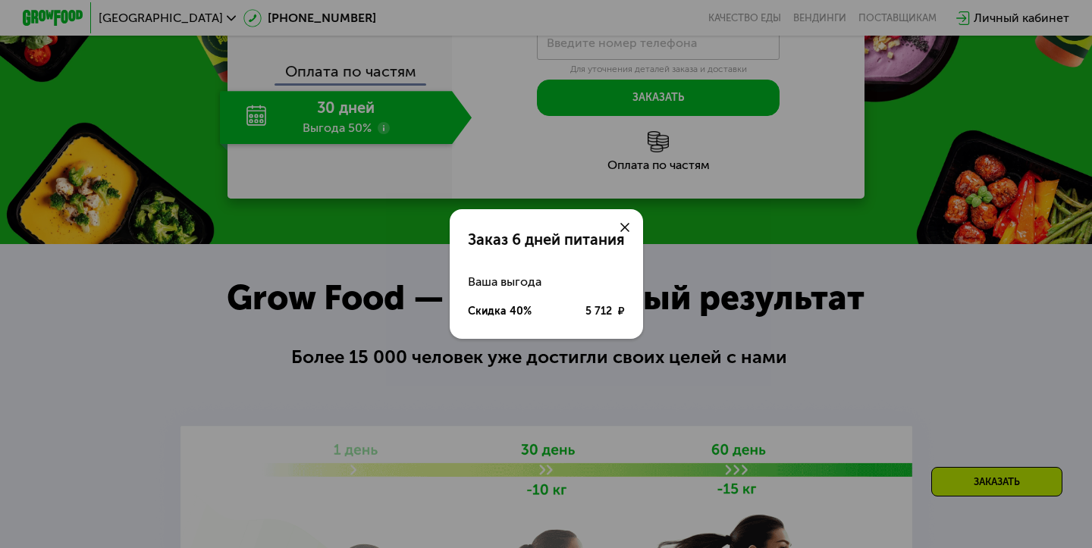
click at [627, 228] on icon at bounding box center [624, 227] width 9 height 9
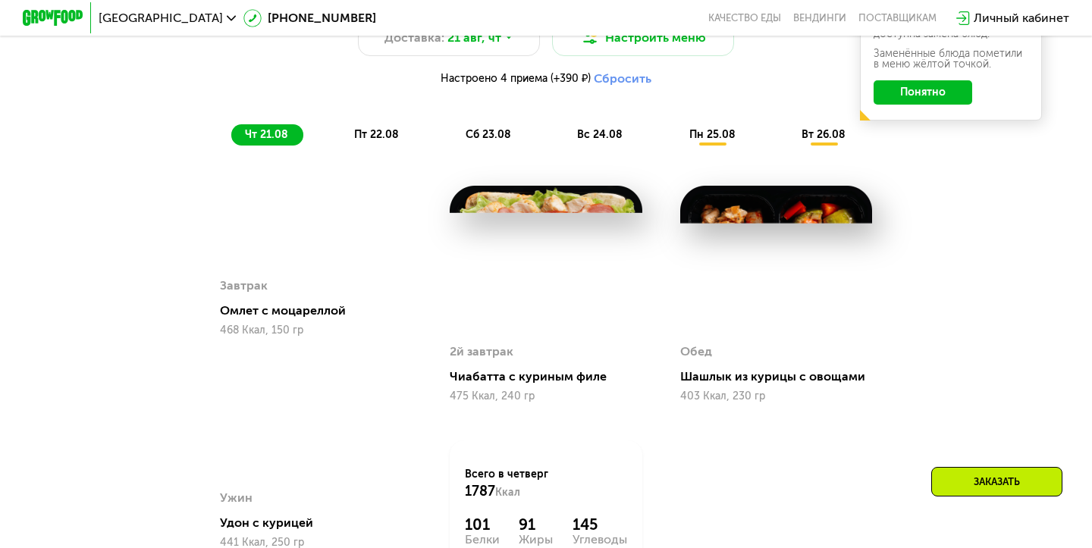
scroll to position [872, 0]
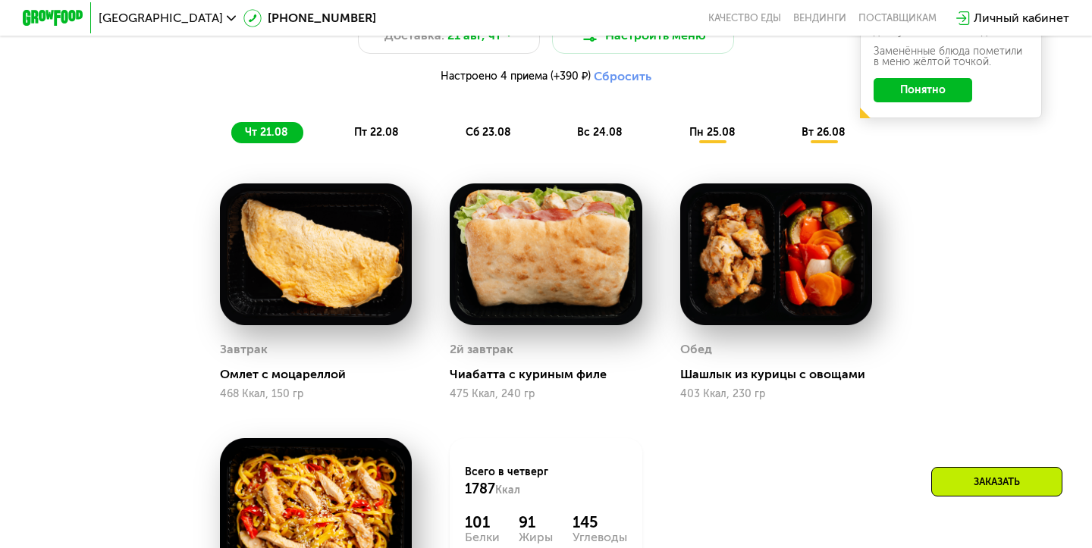
click at [376, 134] on span "пт 22.08" at bounding box center [376, 132] width 45 height 13
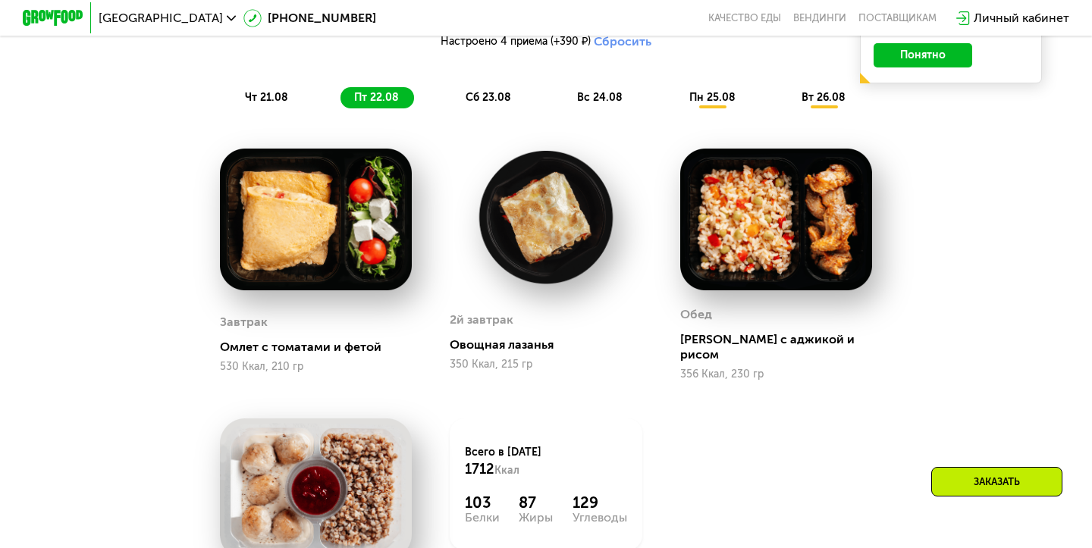
scroll to position [891, 0]
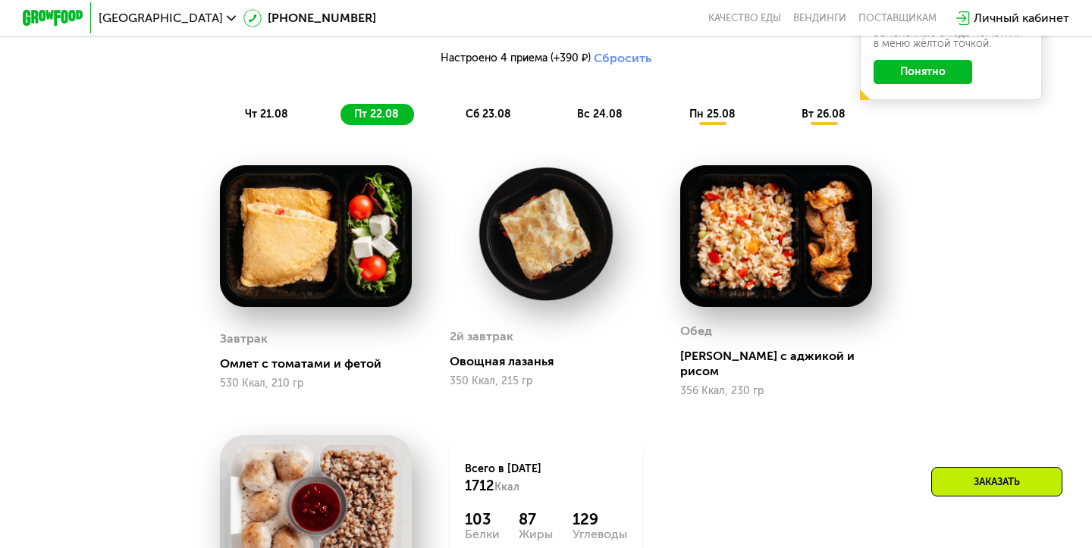
click at [487, 113] on span "сб 23.08" at bounding box center [489, 114] width 46 height 13
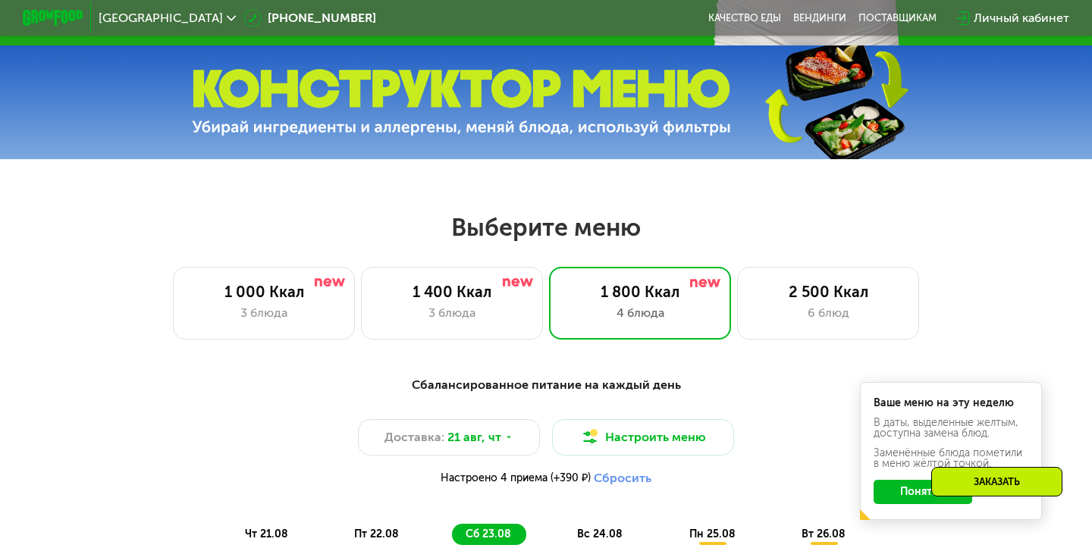
scroll to position [457, 0]
